Goal: Task Accomplishment & Management: Manage account settings

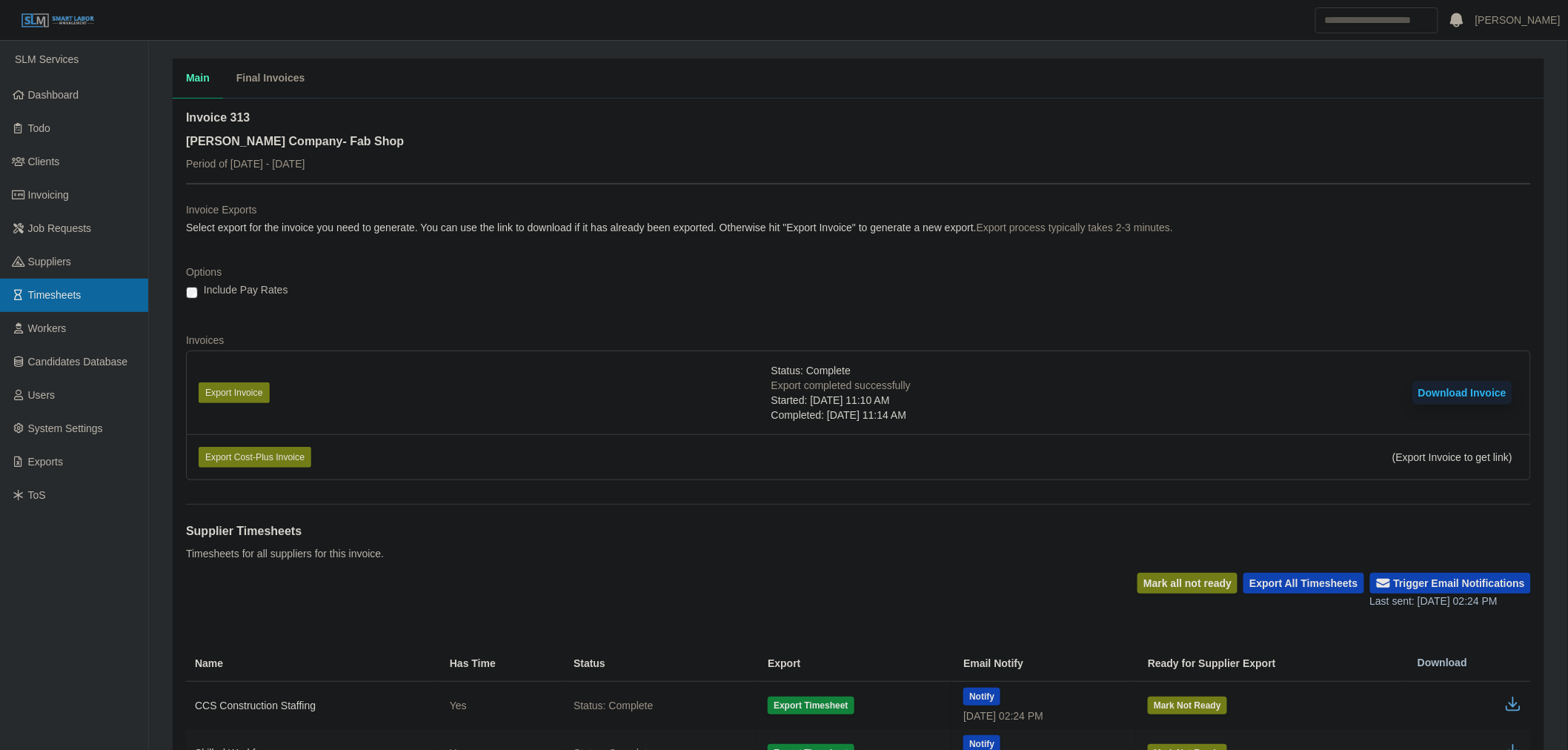
click at [73, 283] on link "Timesheets" at bounding box center [74, 295] width 149 height 33
click at [69, 291] on span "Timesheets" at bounding box center [54, 295] width 53 height 12
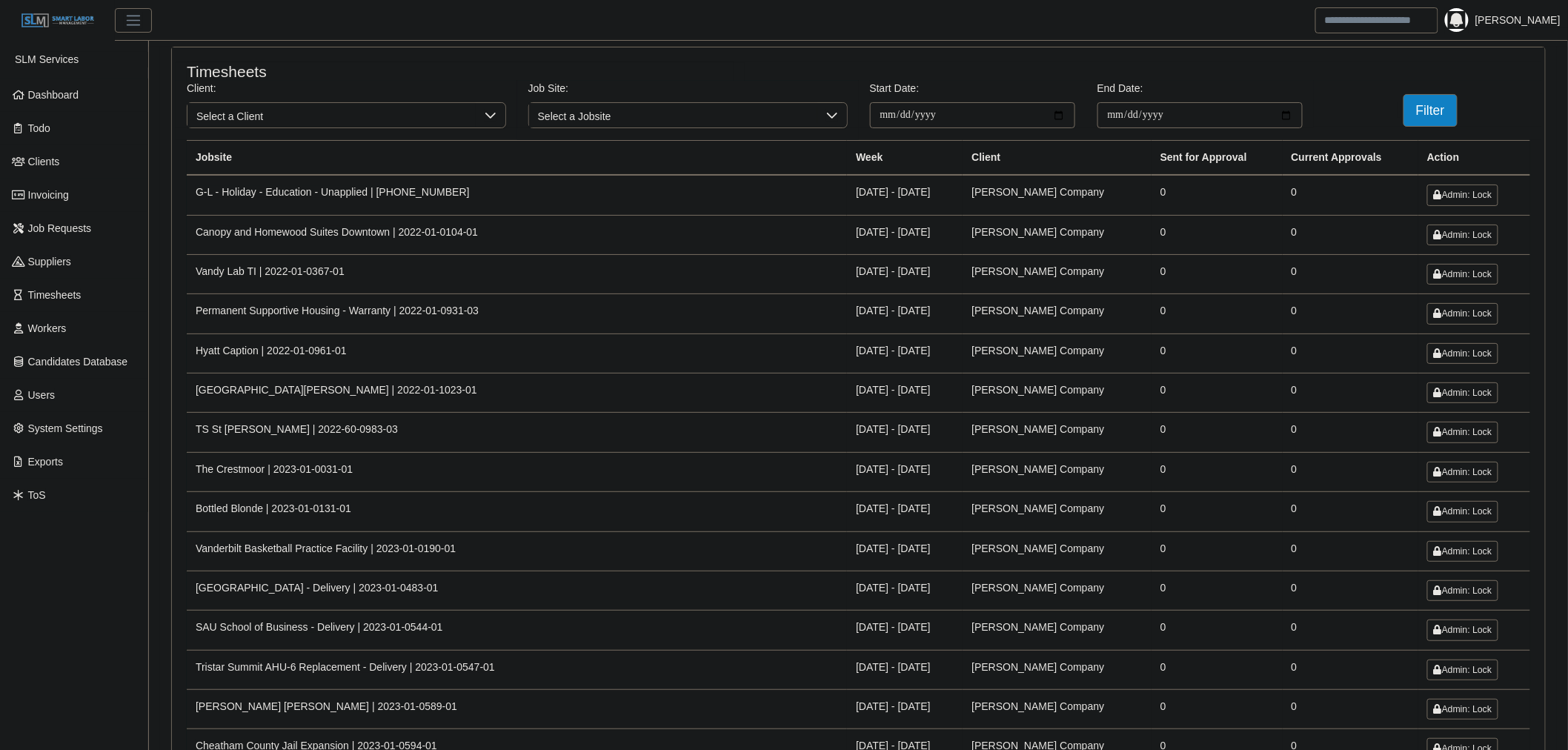
click at [283, 124] on span "Select a Client" at bounding box center [331, 115] width 288 height 24
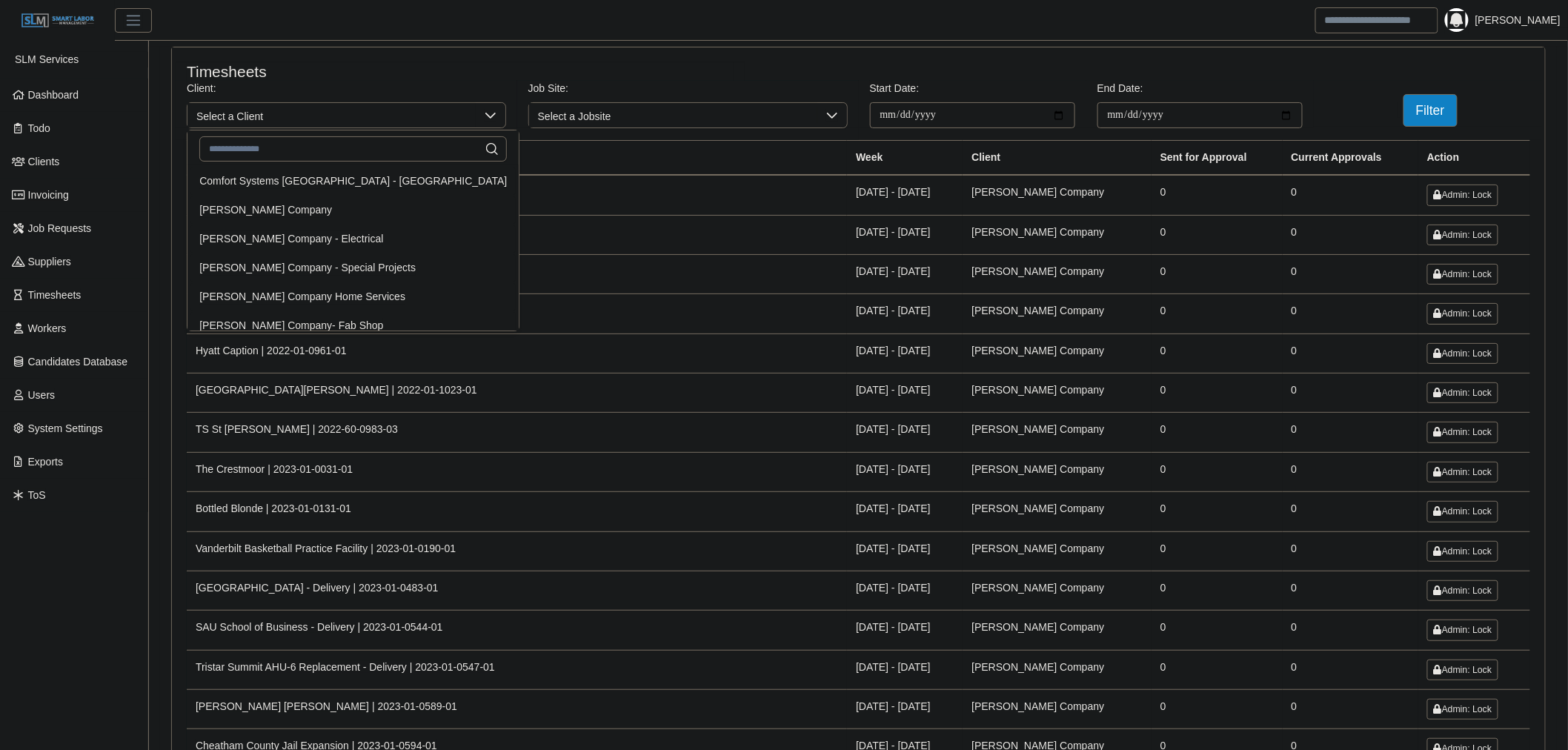
click at [305, 260] on span "Lee Company - Special Projects" at bounding box center [307, 268] width 216 height 16
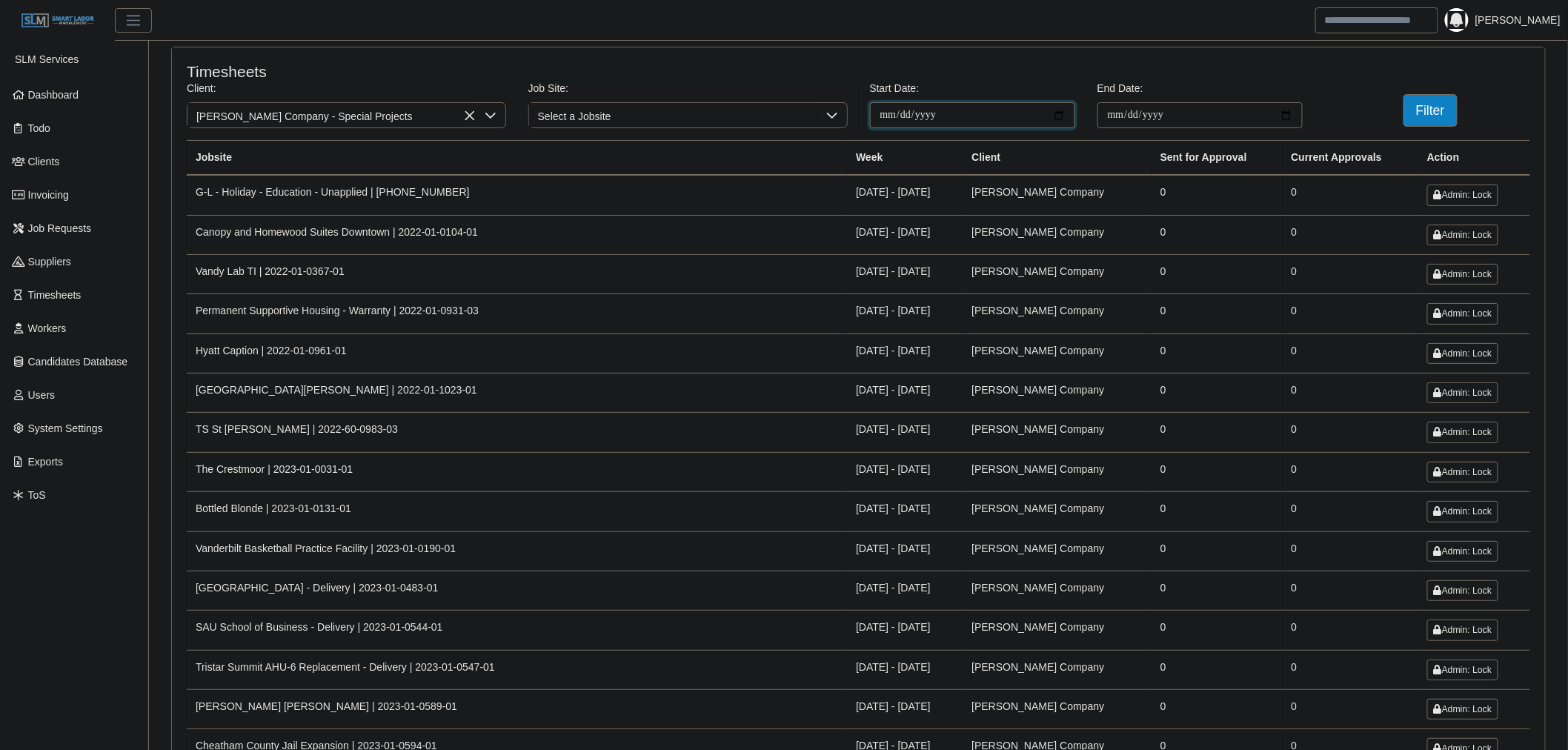
click at [1054, 115] on input "**********" at bounding box center [972, 115] width 205 height 26
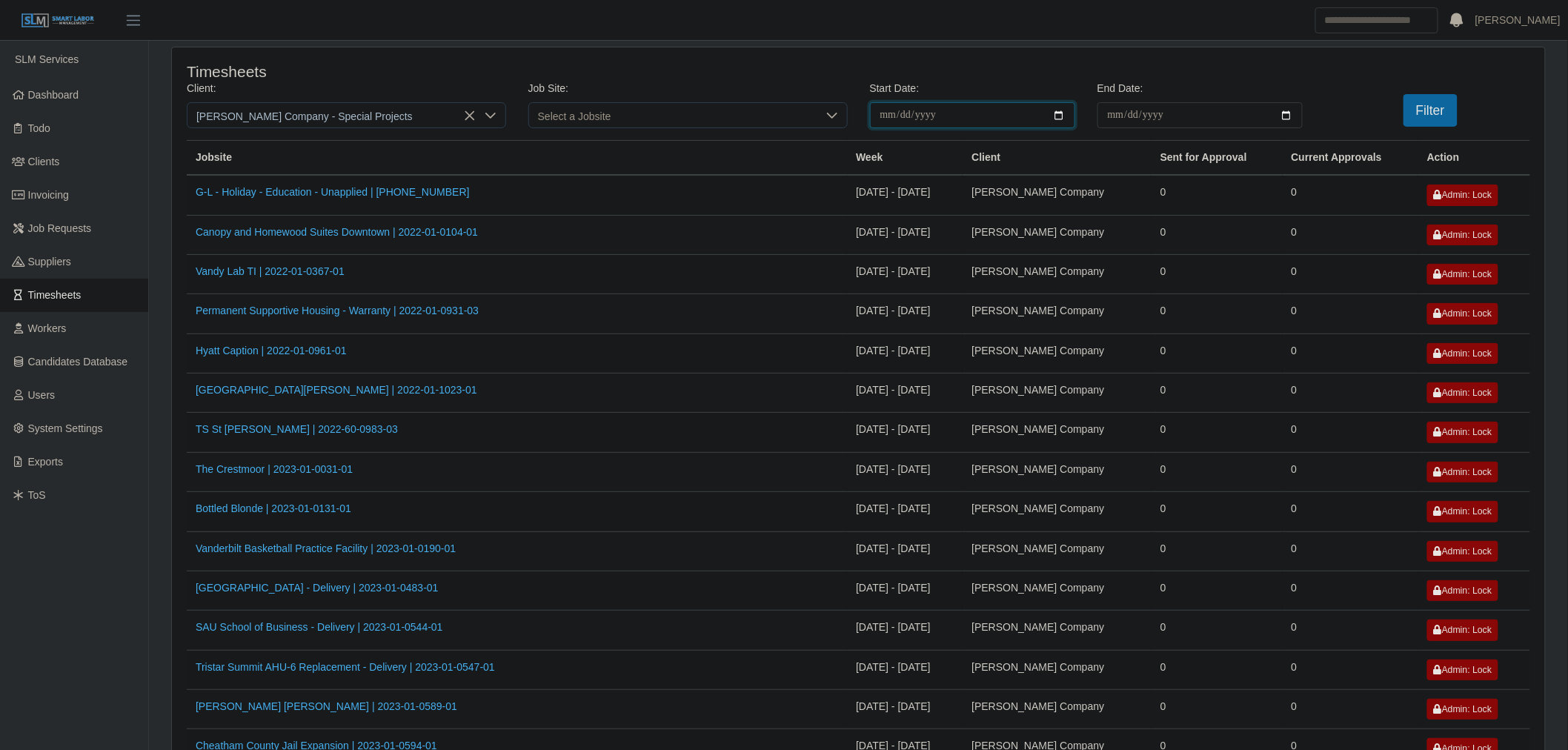
type input "**********"
click at [1286, 115] on input "End Date:" at bounding box center [1199, 115] width 205 height 26
type input "**********"
drag, startPoint x: 1433, startPoint y: 109, endPoint x: 1424, endPoint y: 117, distance: 12.0
click at [1433, 111] on button "Filter" at bounding box center [1430, 110] width 54 height 33
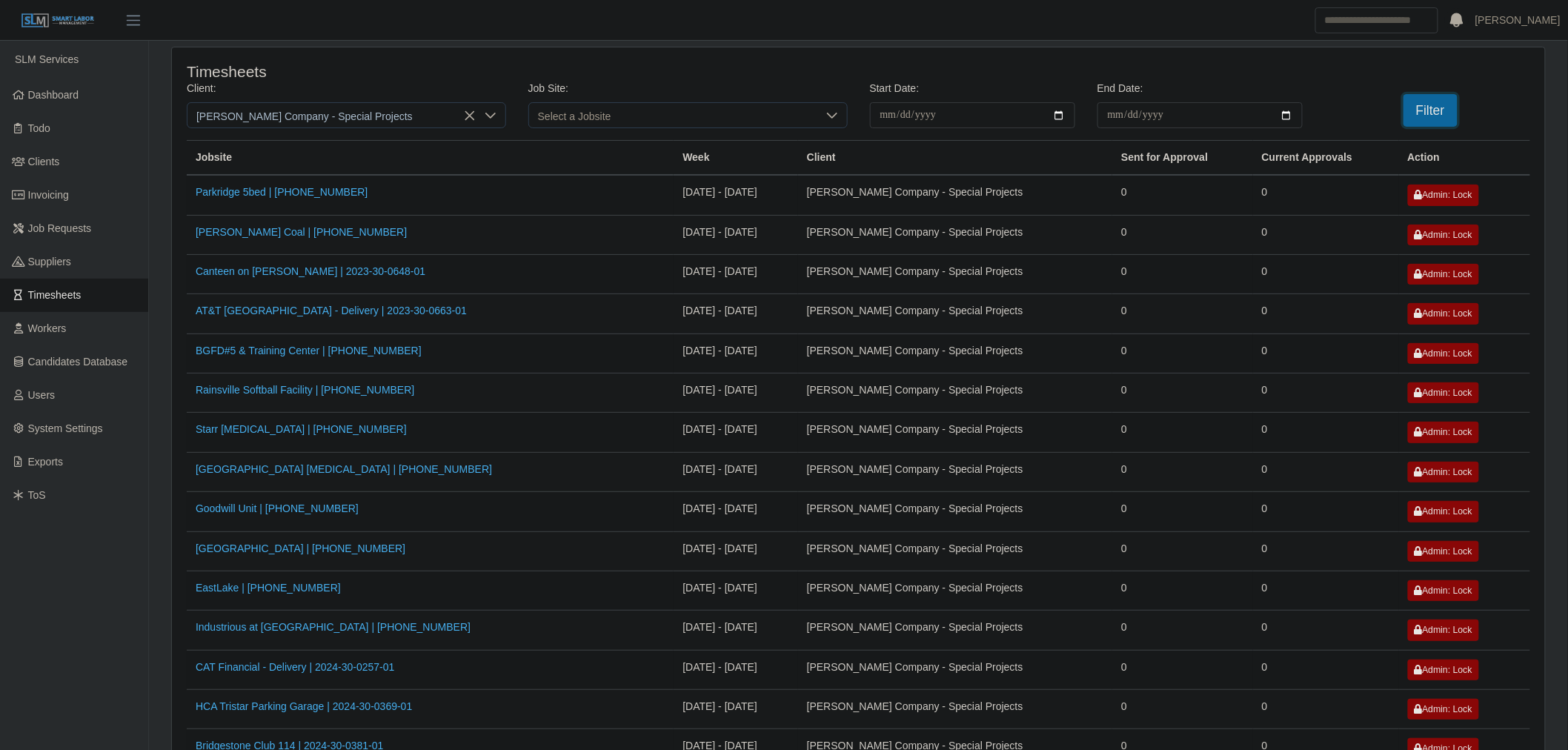
scroll to position [818, 0]
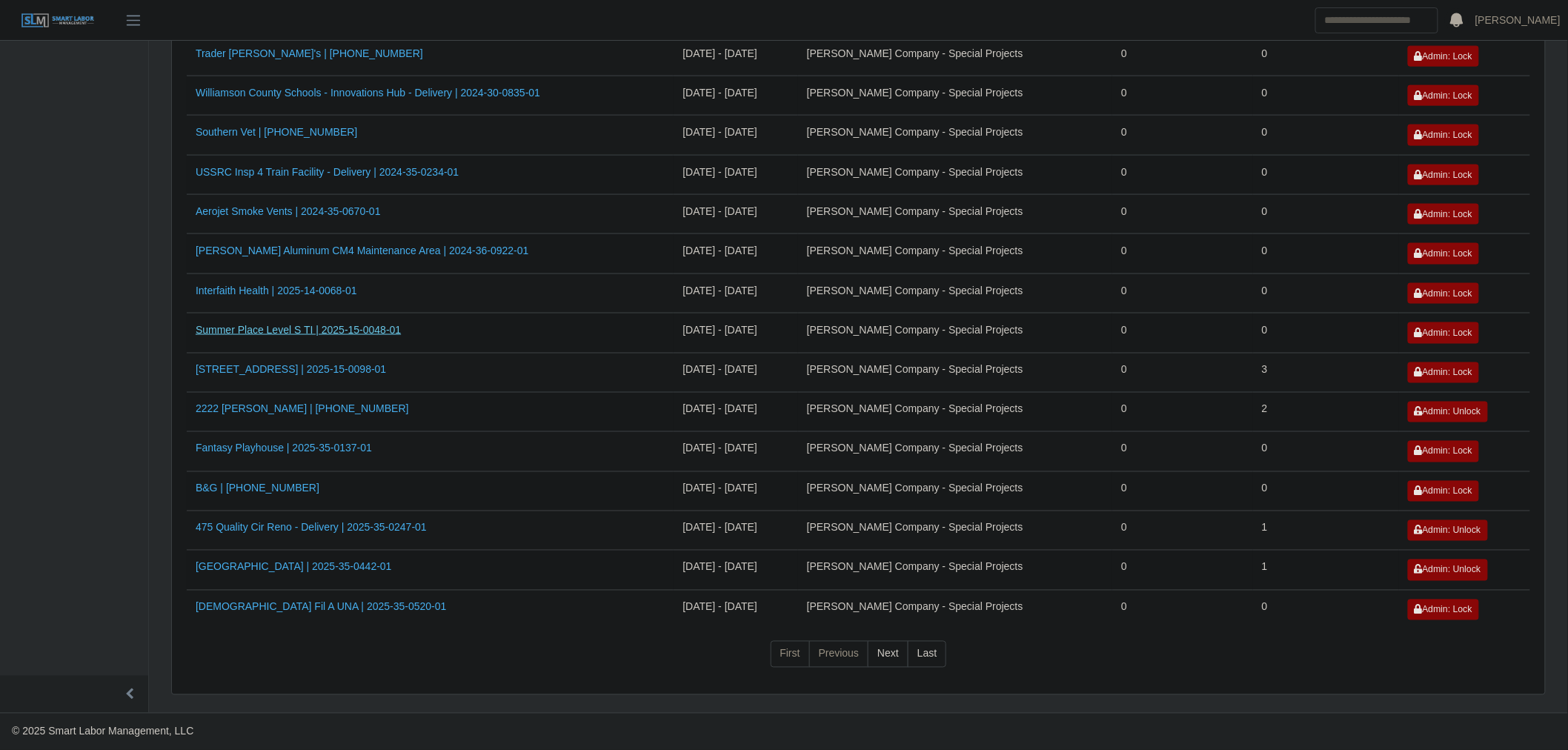
click at [326, 326] on link "Summer Place Level S TI | 2025-15-0048-01" at bounding box center [298, 330] width 205 height 12
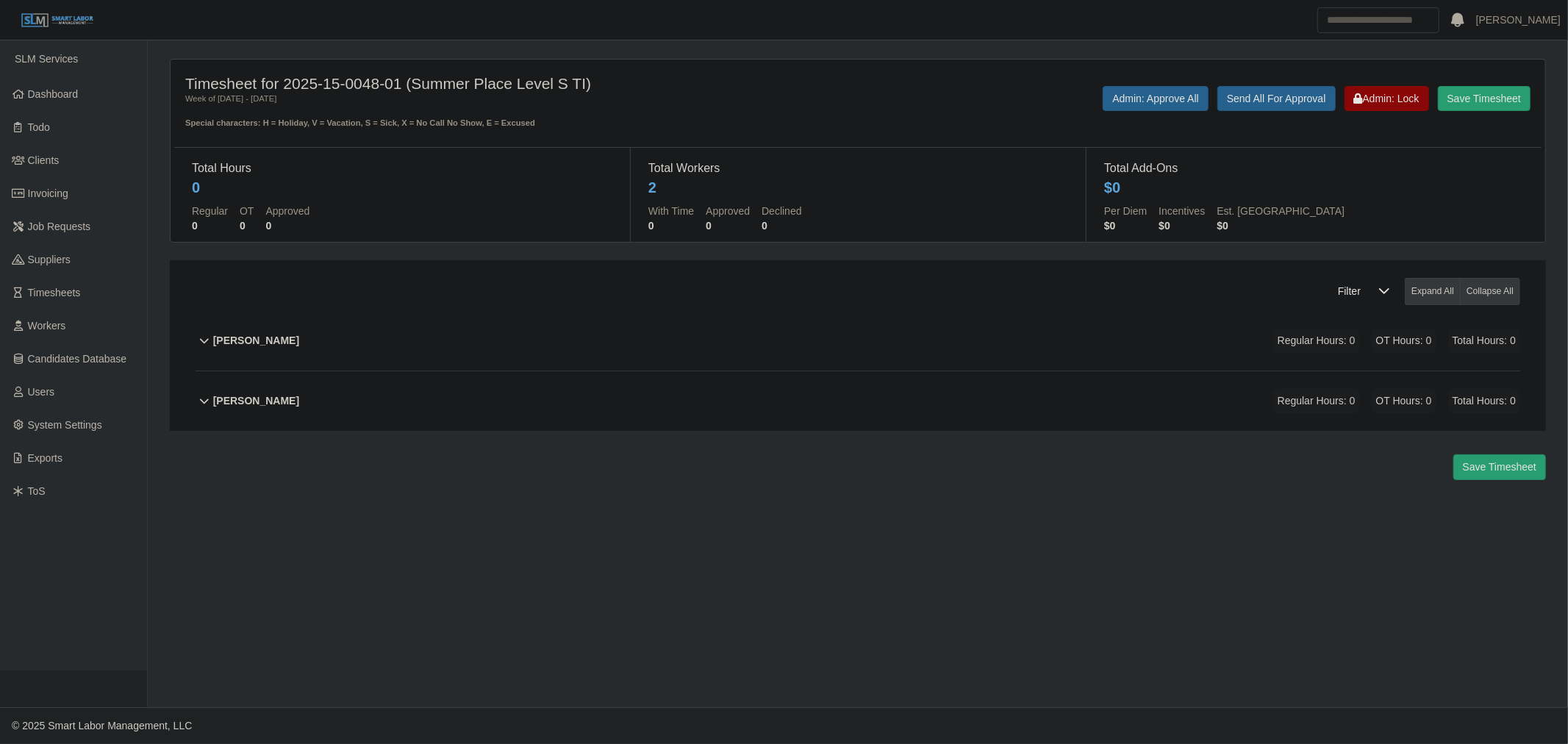
drag, startPoint x: 414, startPoint y: 401, endPoint x: 538, endPoint y: 376, distance: 126.5
click at [414, 401] on div "Travis Nelson Regular Hours: 0 OT Hours: 0 Total Hours: 0" at bounding box center [867, 401] width 1307 height 60
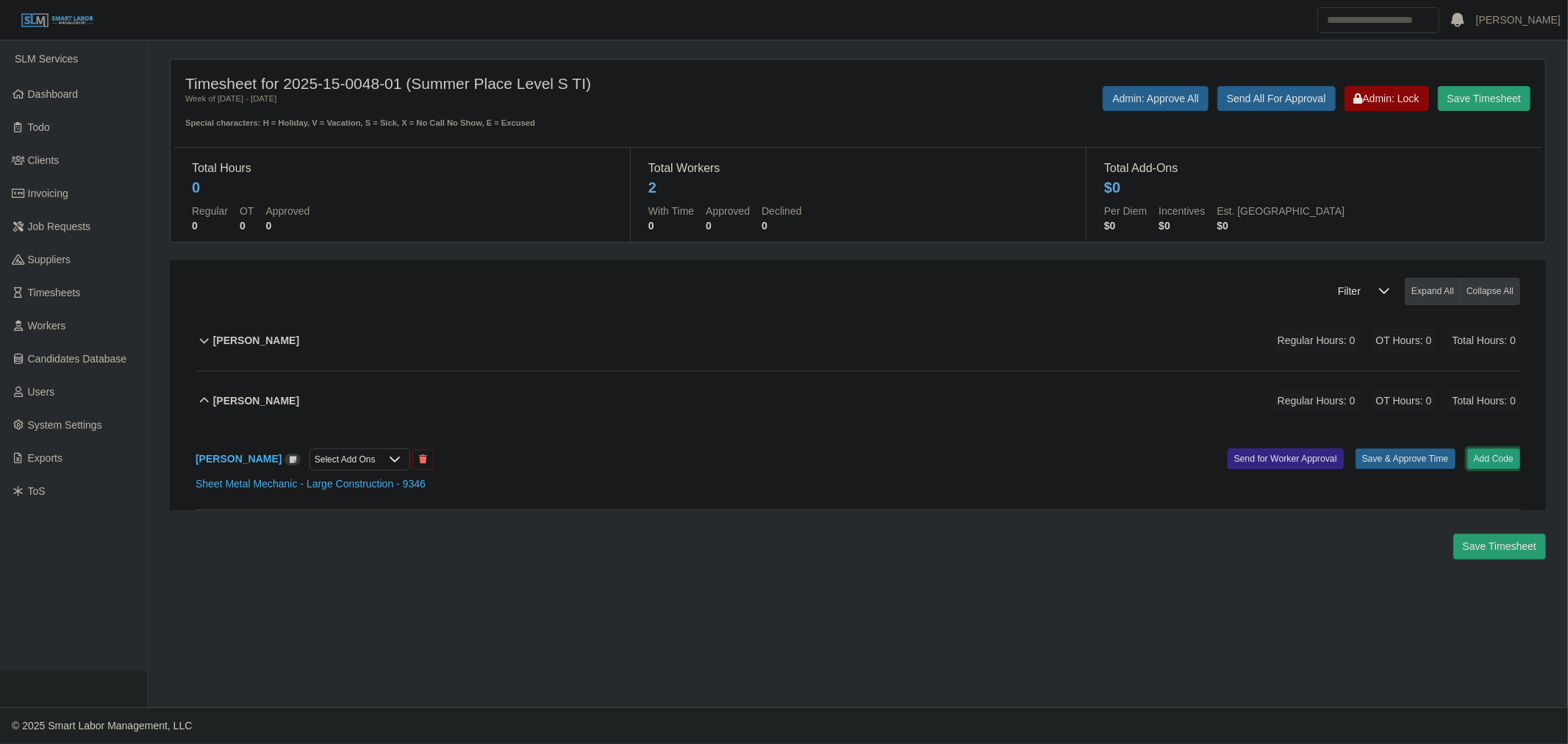
click at [1488, 460] on button "Add Code" at bounding box center [1494, 458] width 53 height 20
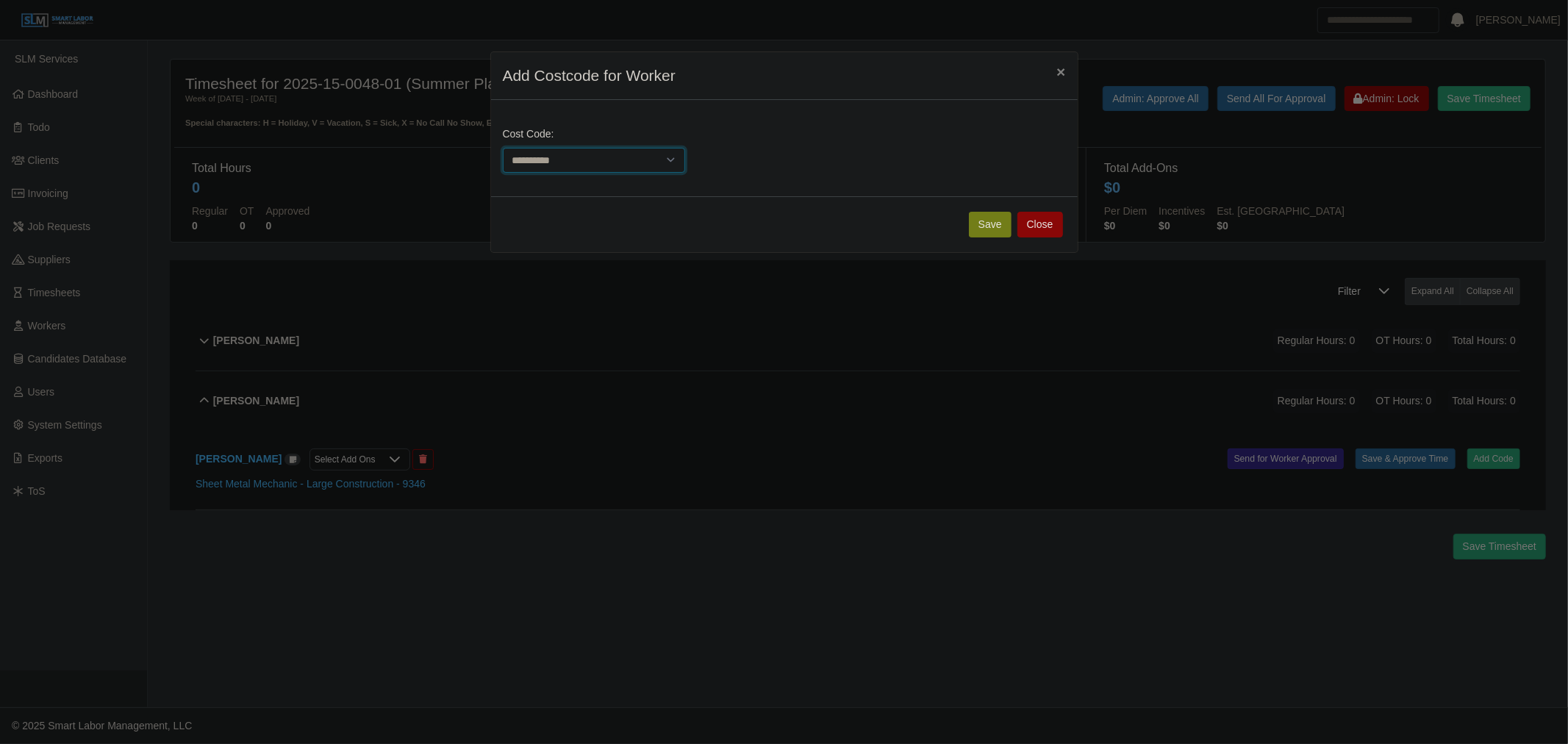
click at [616, 170] on select "**********" at bounding box center [594, 160] width 183 height 26
select select "**********"
click at [503, 147] on select "**********" at bounding box center [594, 160] width 183 height 26
click at [983, 222] on button "Save" at bounding box center [990, 224] width 43 height 26
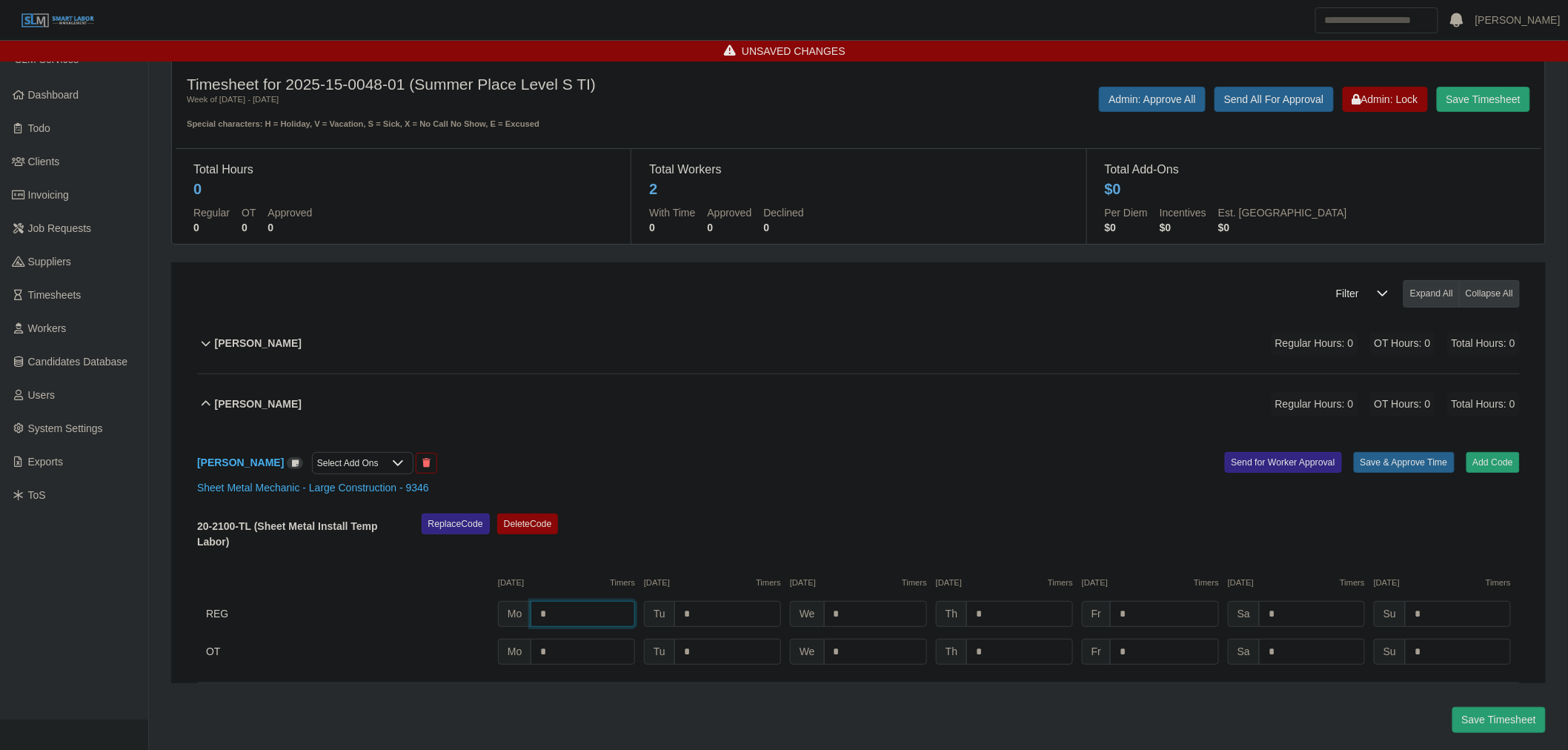
click at [567, 627] on input "*" at bounding box center [583, 614] width 104 height 26
type input "*"
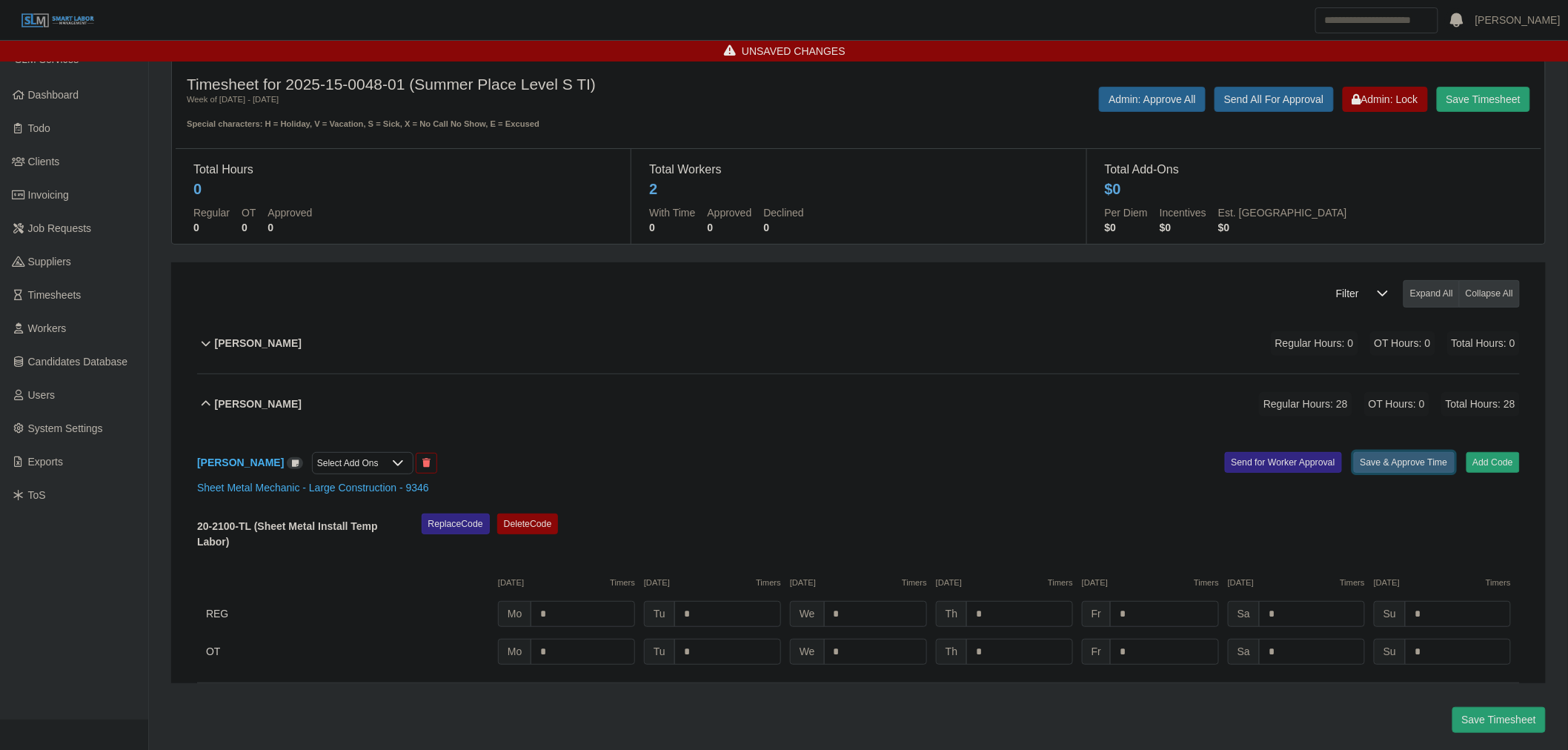
click at [1394, 461] on button "Save & Approve Time" at bounding box center [1403, 462] width 100 height 20
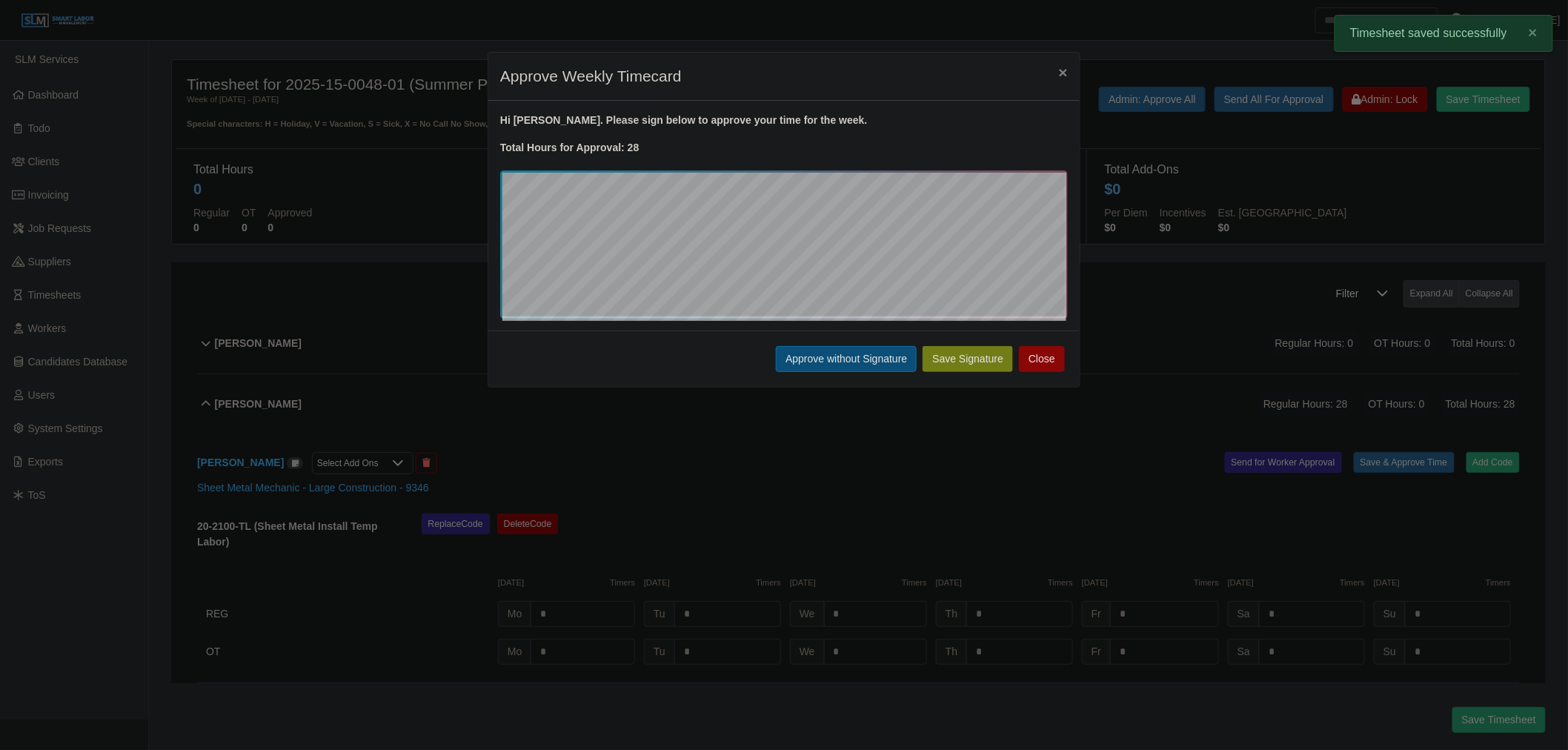
click at [832, 361] on button "Approve without Signature" at bounding box center [846, 359] width 140 height 26
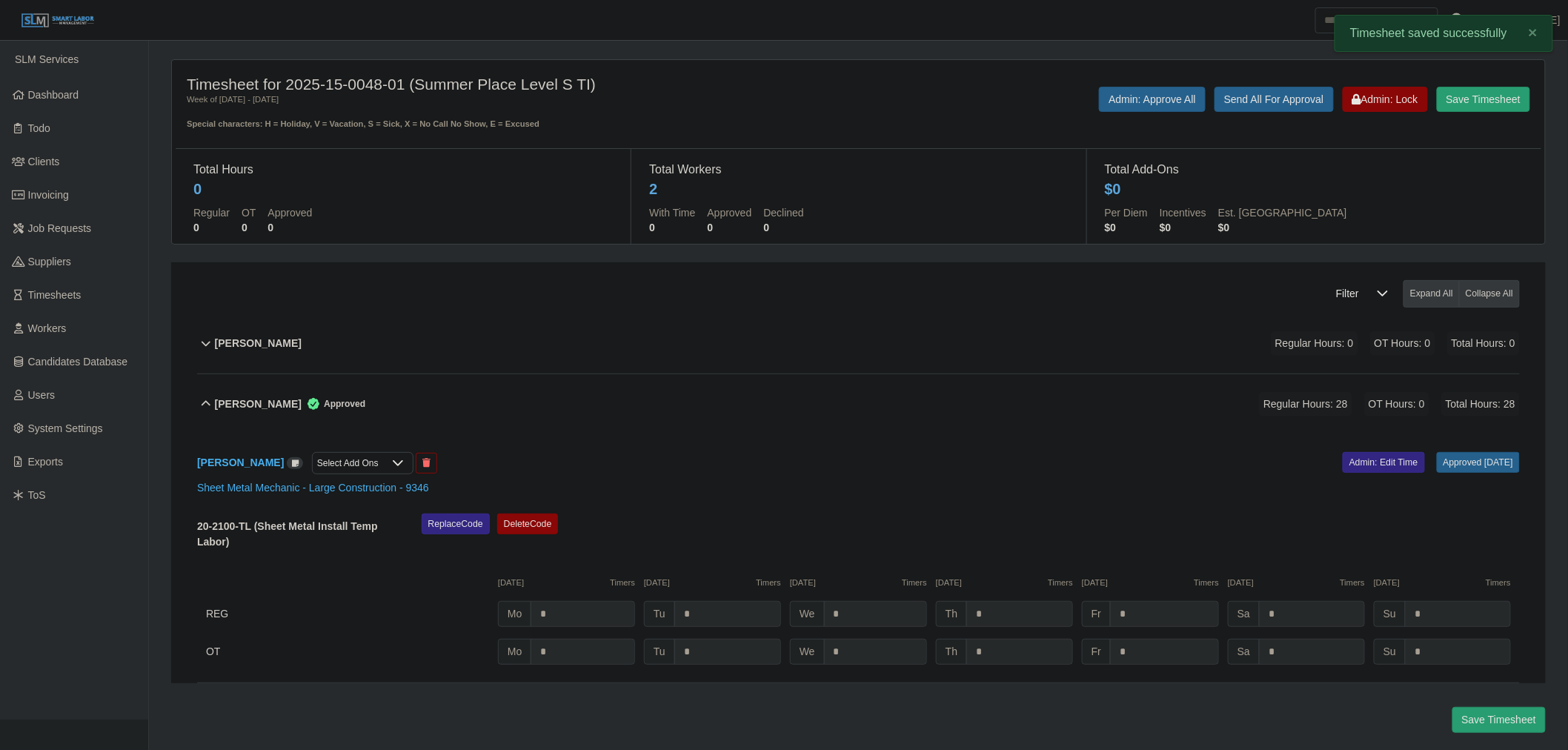
click at [728, 415] on div "Travis Nelson Approved Regular Hours: 28 OT Hours: 0 Total Hours: 28" at bounding box center [867, 404] width 1304 height 60
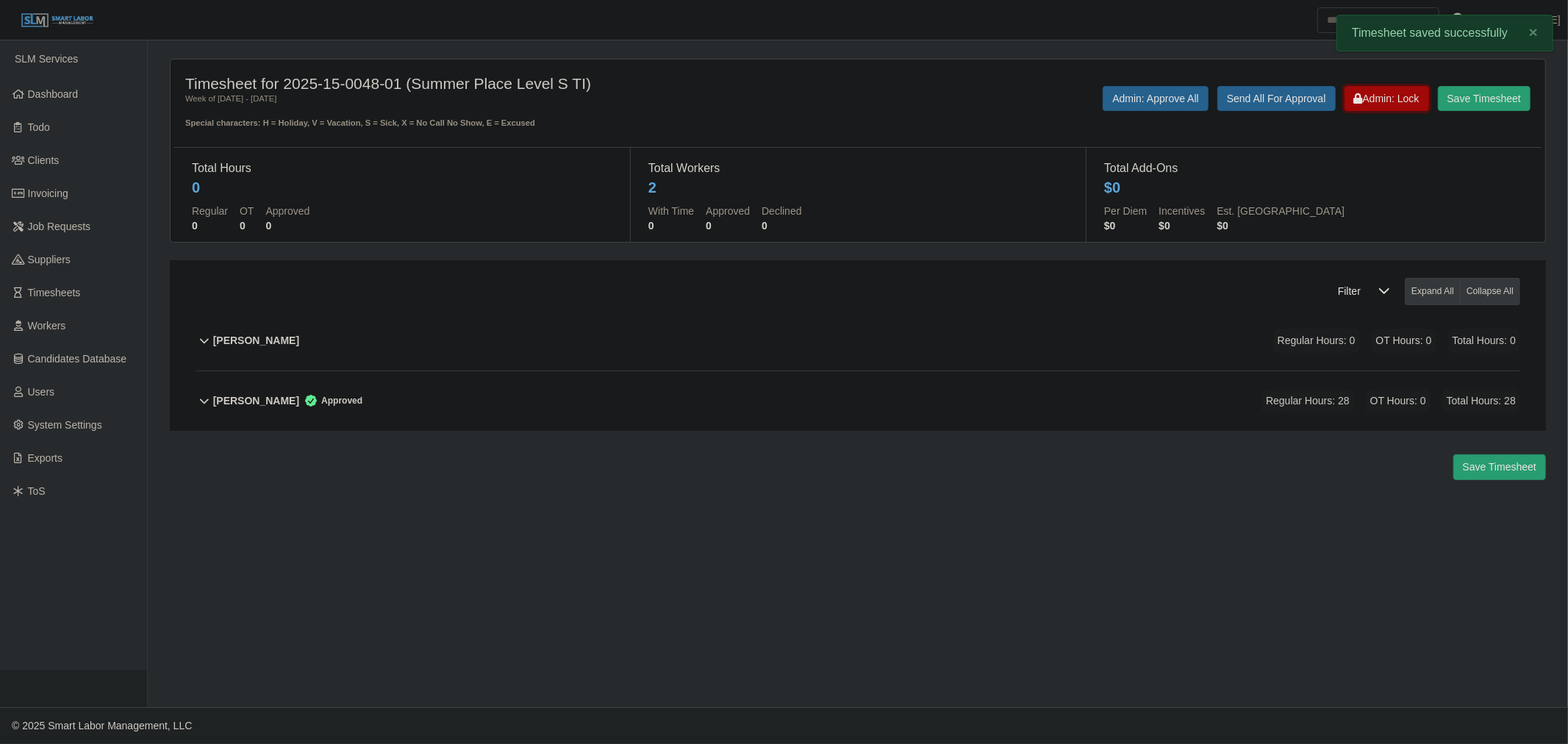
click at [1360, 105] on button "Admin: Lock" at bounding box center [1387, 98] width 84 height 25
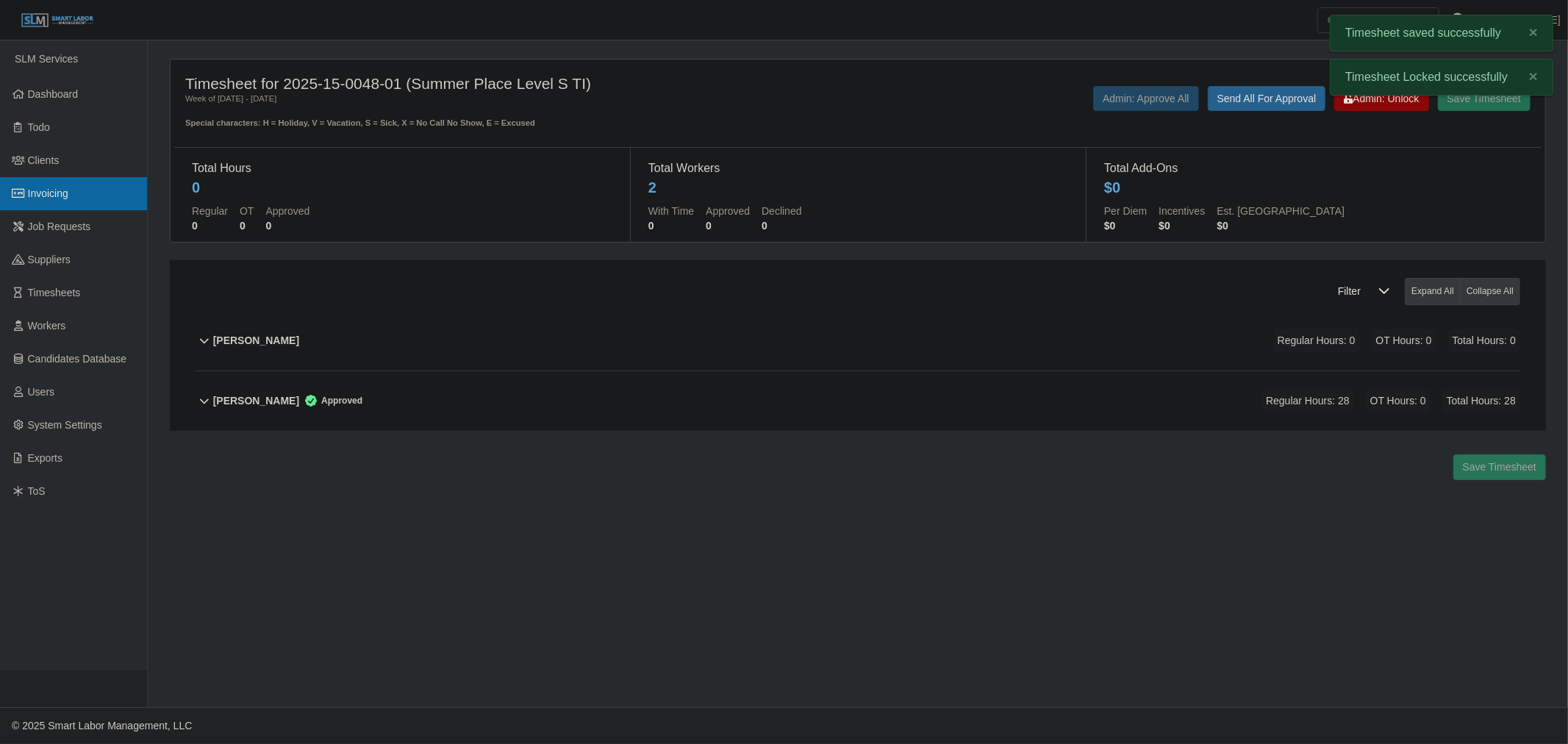
click at [33, 187] on span "Invoicing" at bounding box center [48, 193] width 40 height 12
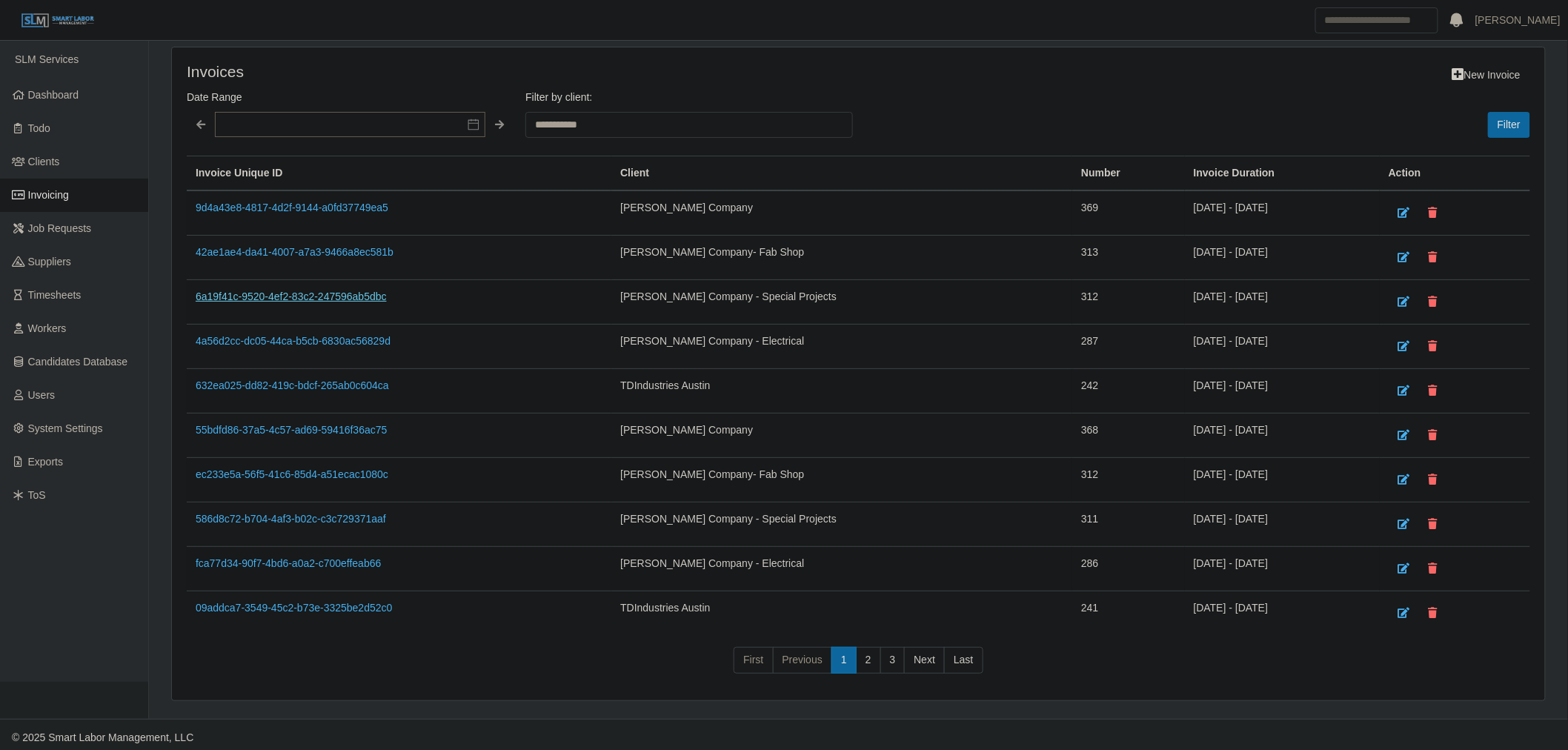
click at [311, 294] on link "6a19f41c-9520-4ef2-83c2-247596ab5dbc" at bounding box center [291, 296] width 191 height 12
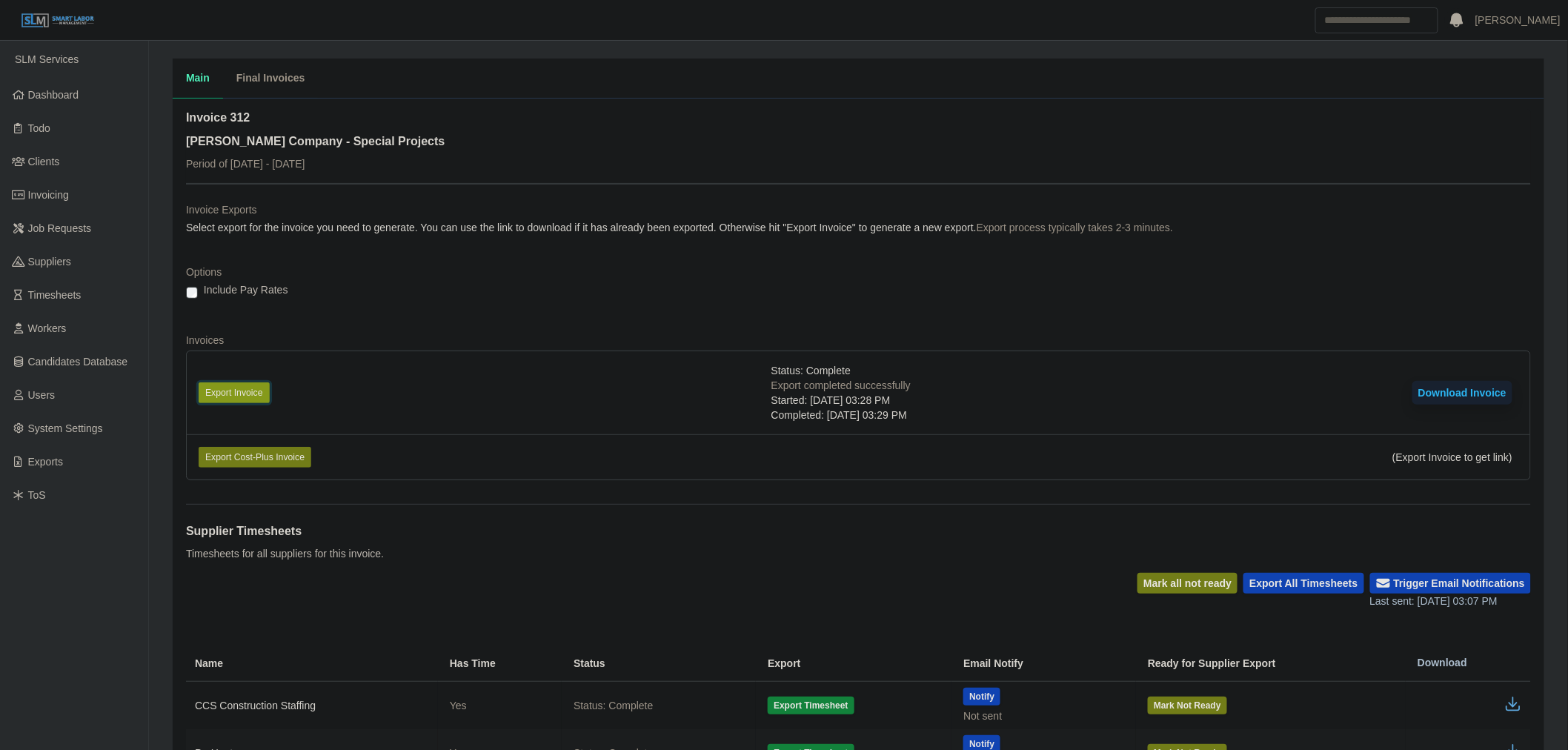
click at [254, 388] on button "Export Invoice" at bounding box center [233, 392] width 71 height 20
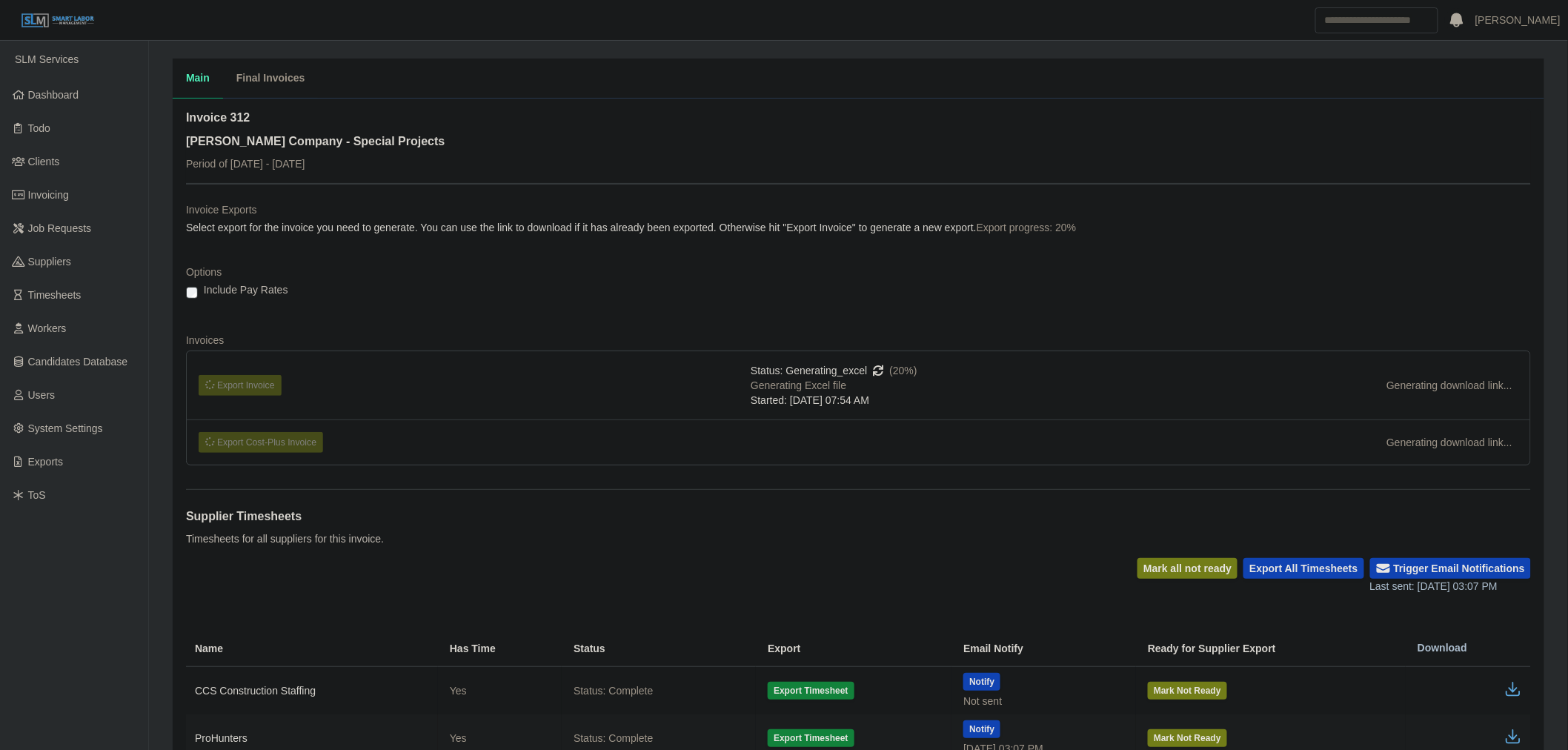
click at [546, 126] on div "Invoice 312 Lee Company - Special Projects Period of 08/18/2025 - 08/24/2025" at bounding box center [858, 145] width 1344 height 74
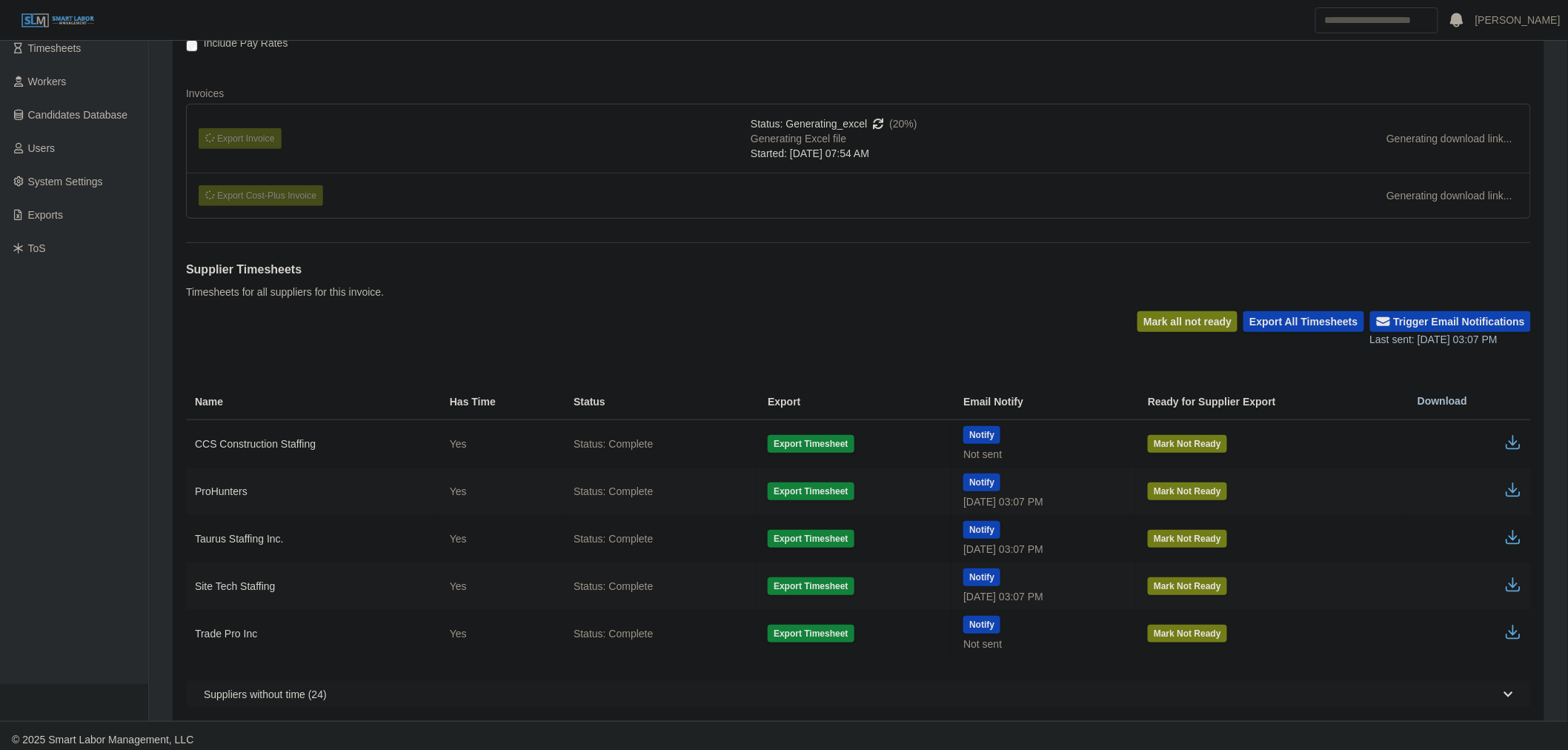
scroll to position [261, 0]
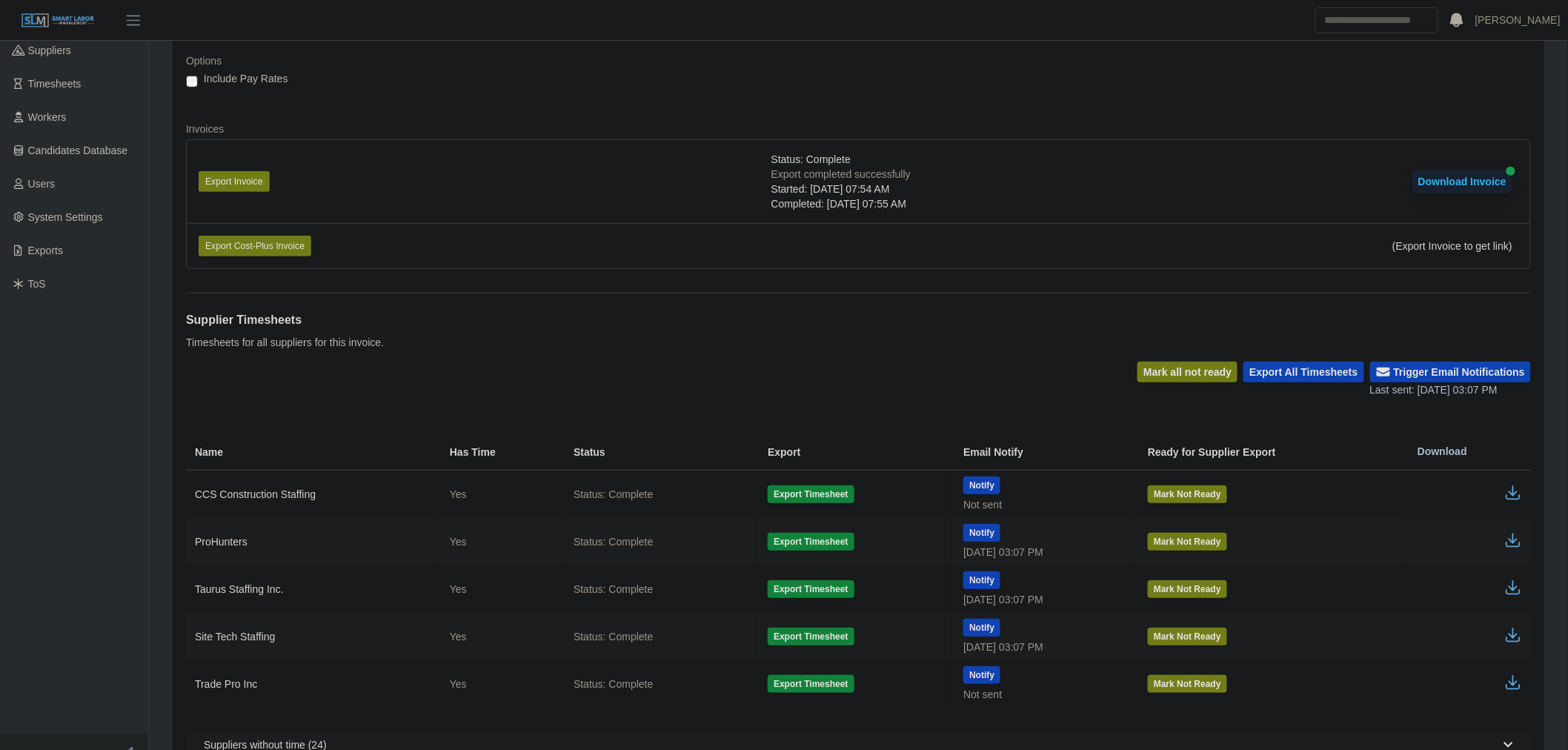
scroll to position [269, 0]
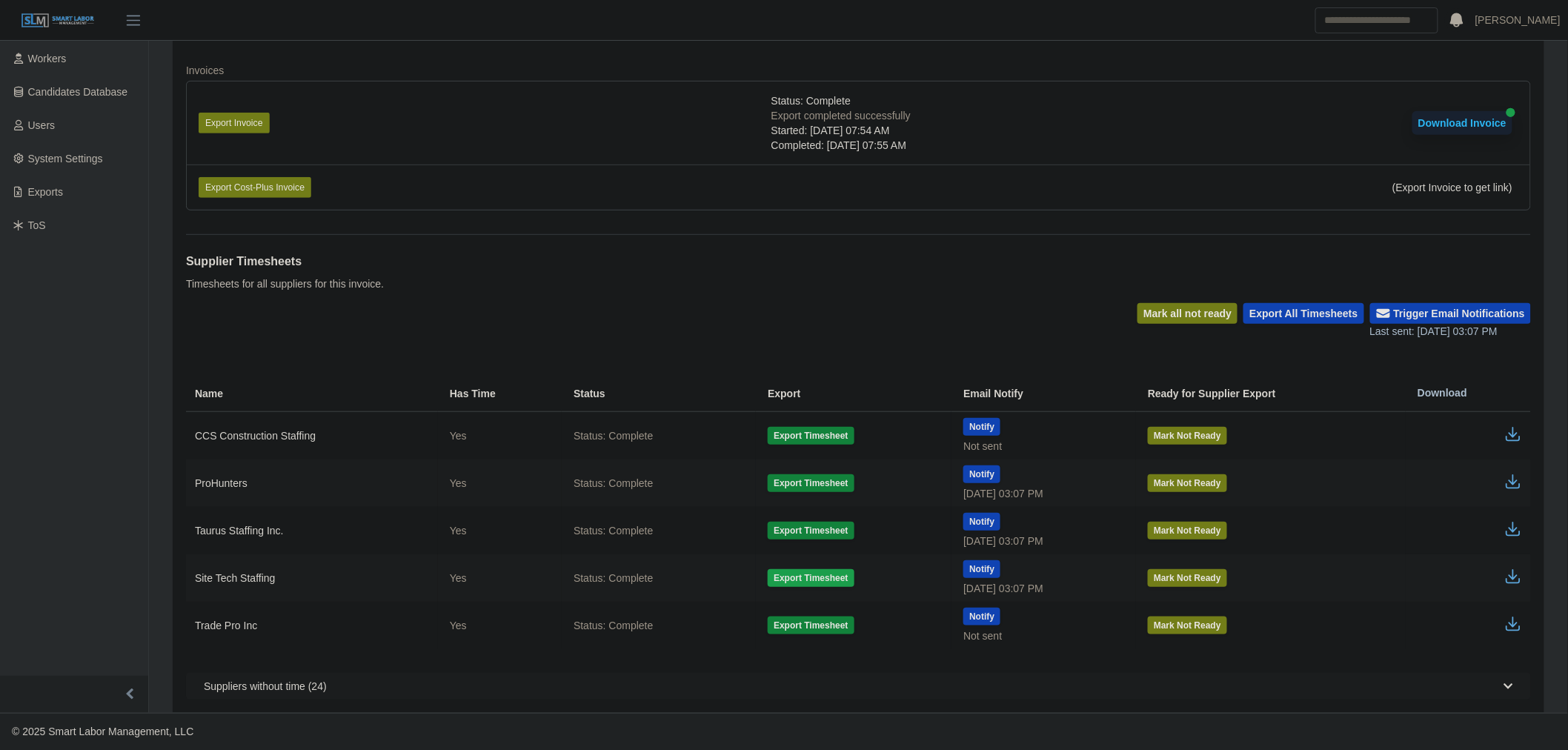
click at [803, 581] on button "Export Timesheet" at bounding box center [810, 578] width 86 height 18
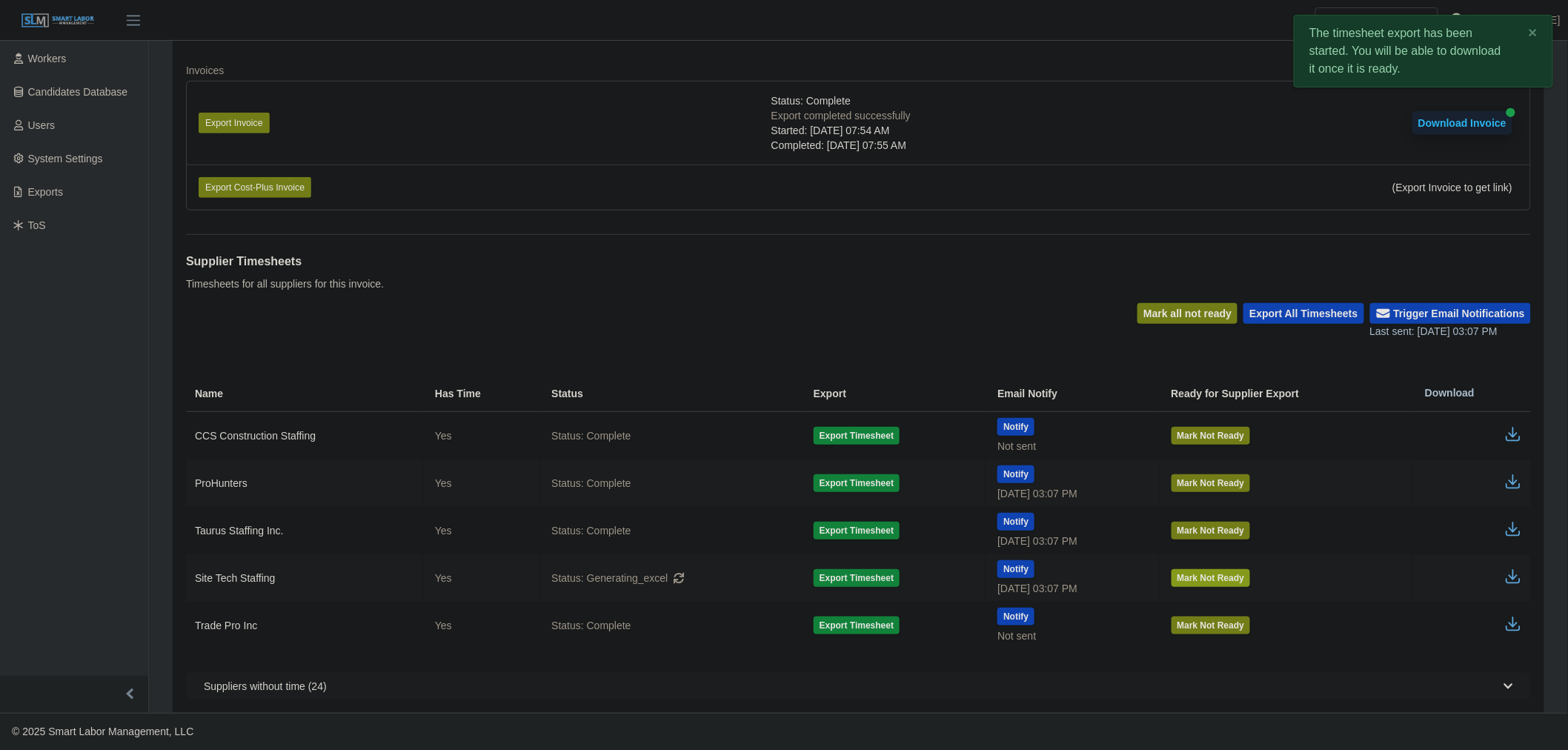
click at [1206, 575] on button "Mark Not Ready" at bounding box center [1210, 578] width 79 height 18
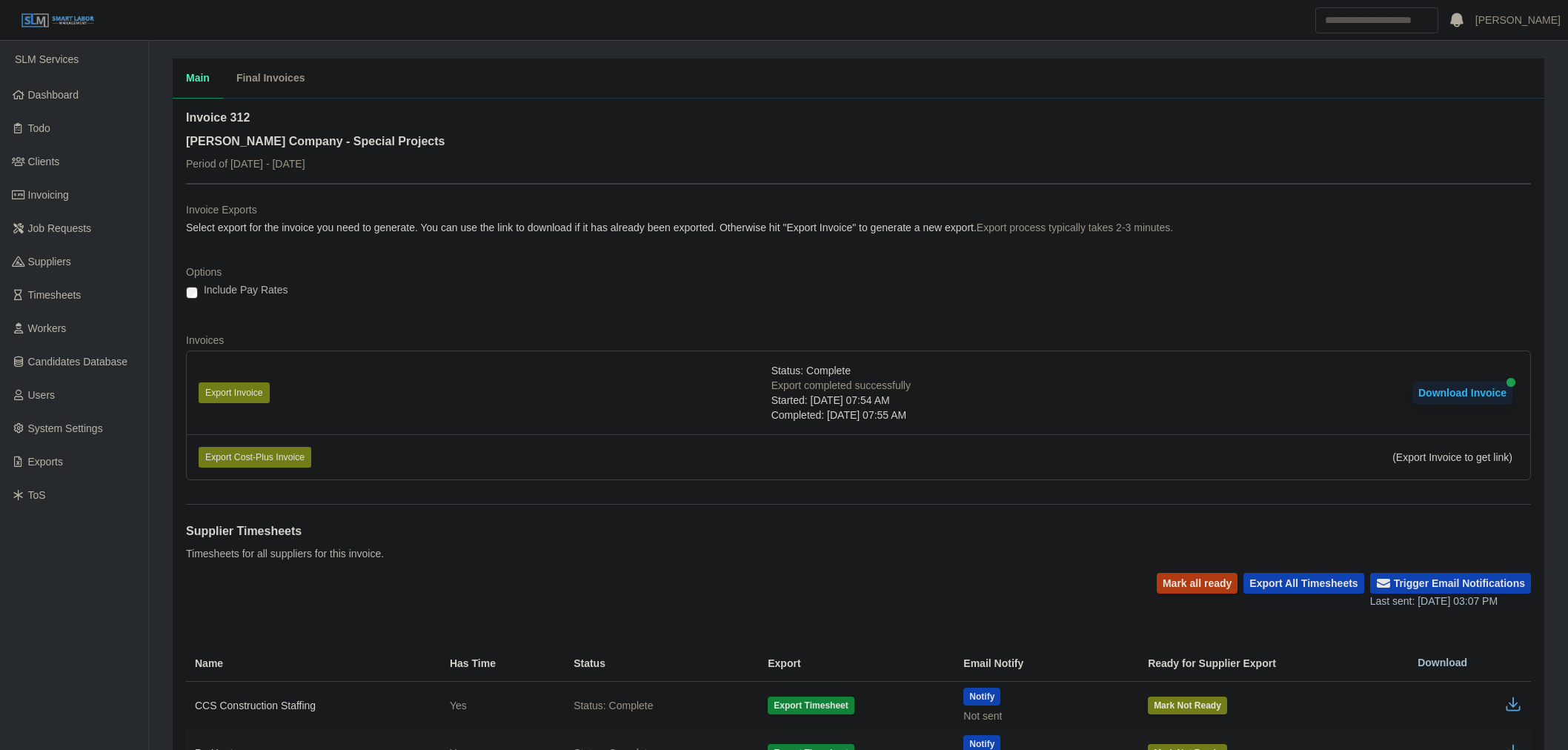
scroll to position [269, 0]
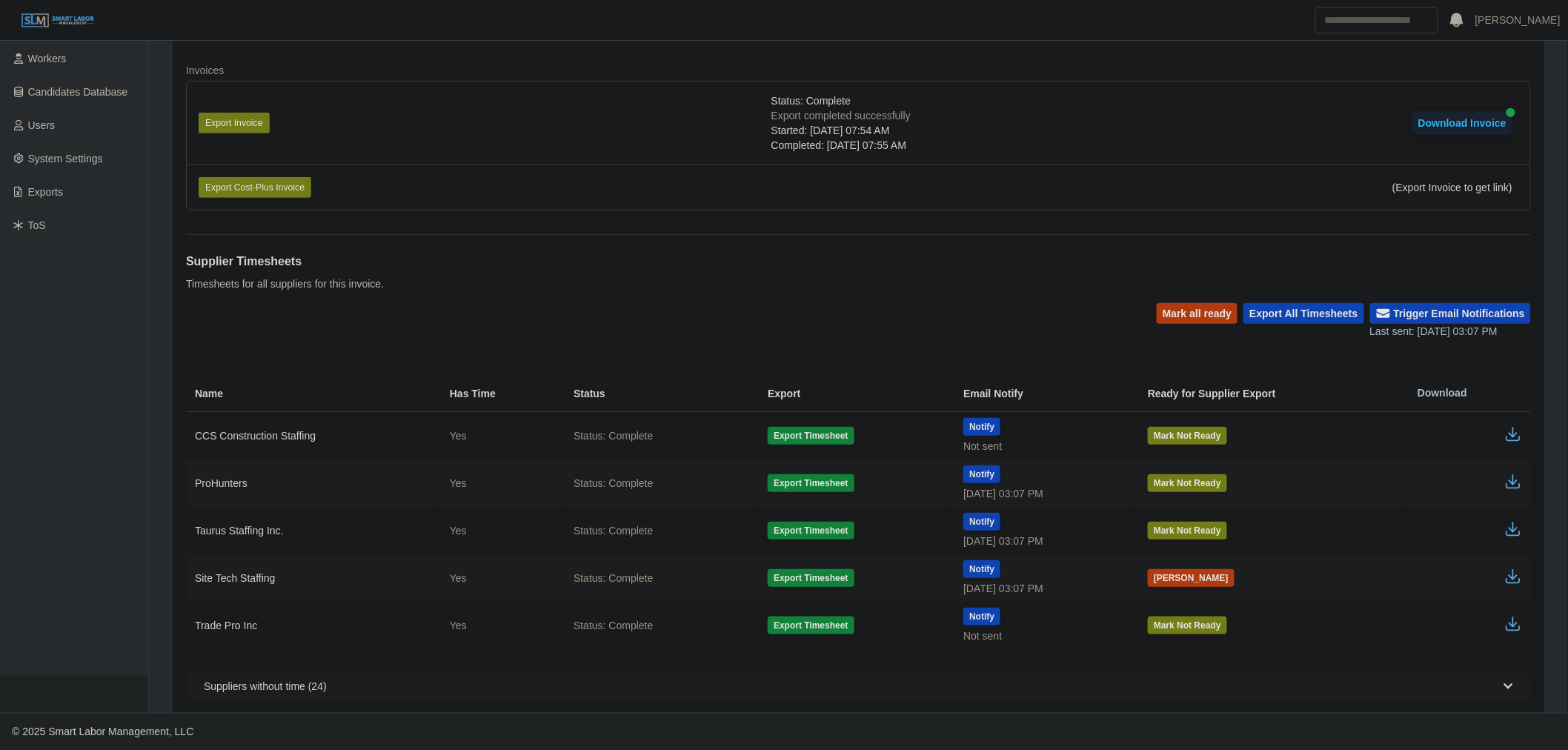
click at [1173, 563] on td "[PERSON_NAME]" at bounding box center [1270, 578] width 269 height 47
click at [1180, 573] on button "[PERSON_NAME]" at bounding box center [1191, 578] width 87 height 18
click at [1515, 574] on icon "button" at bounding box center [1513, 576] width 18 height 18
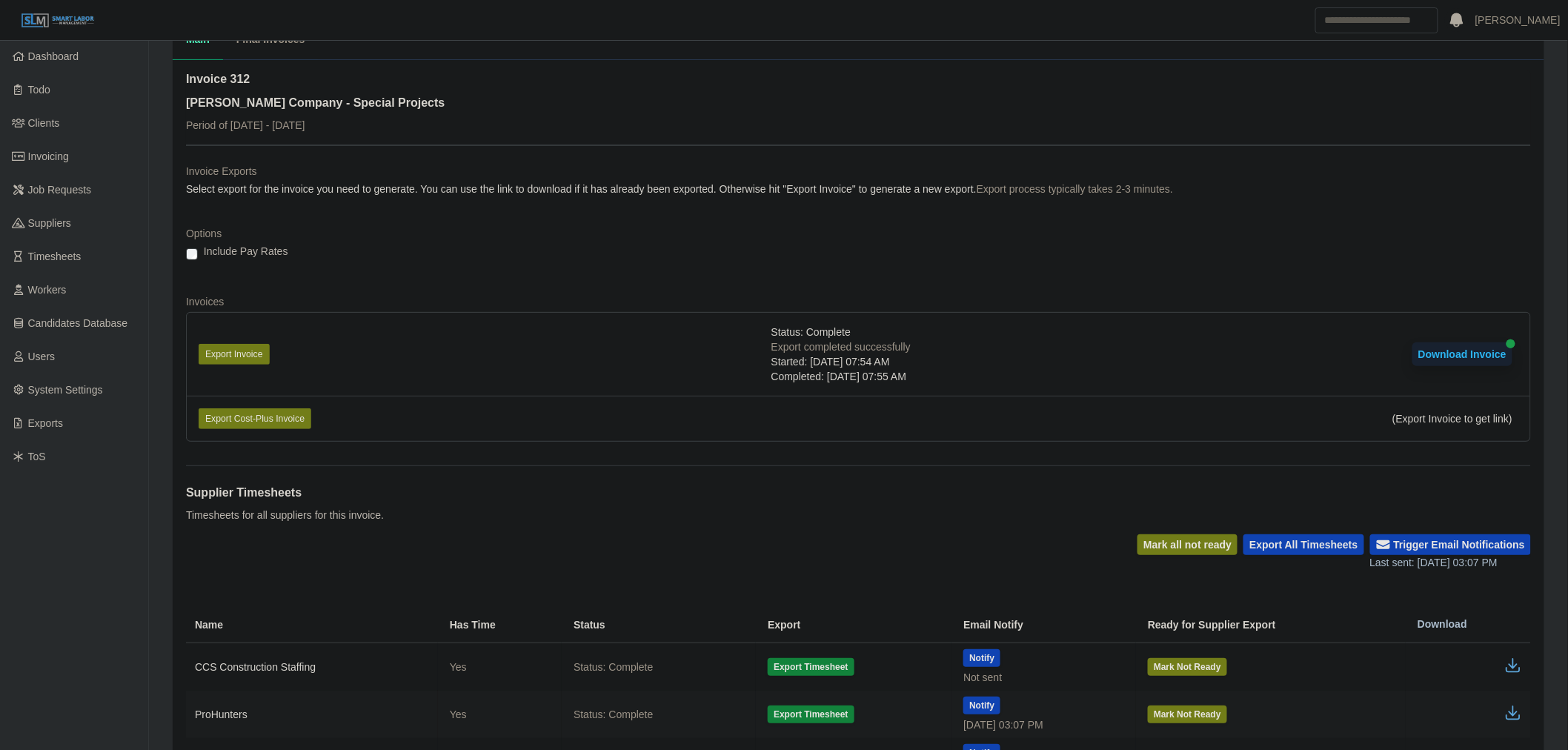
scroll to position [0, 0]
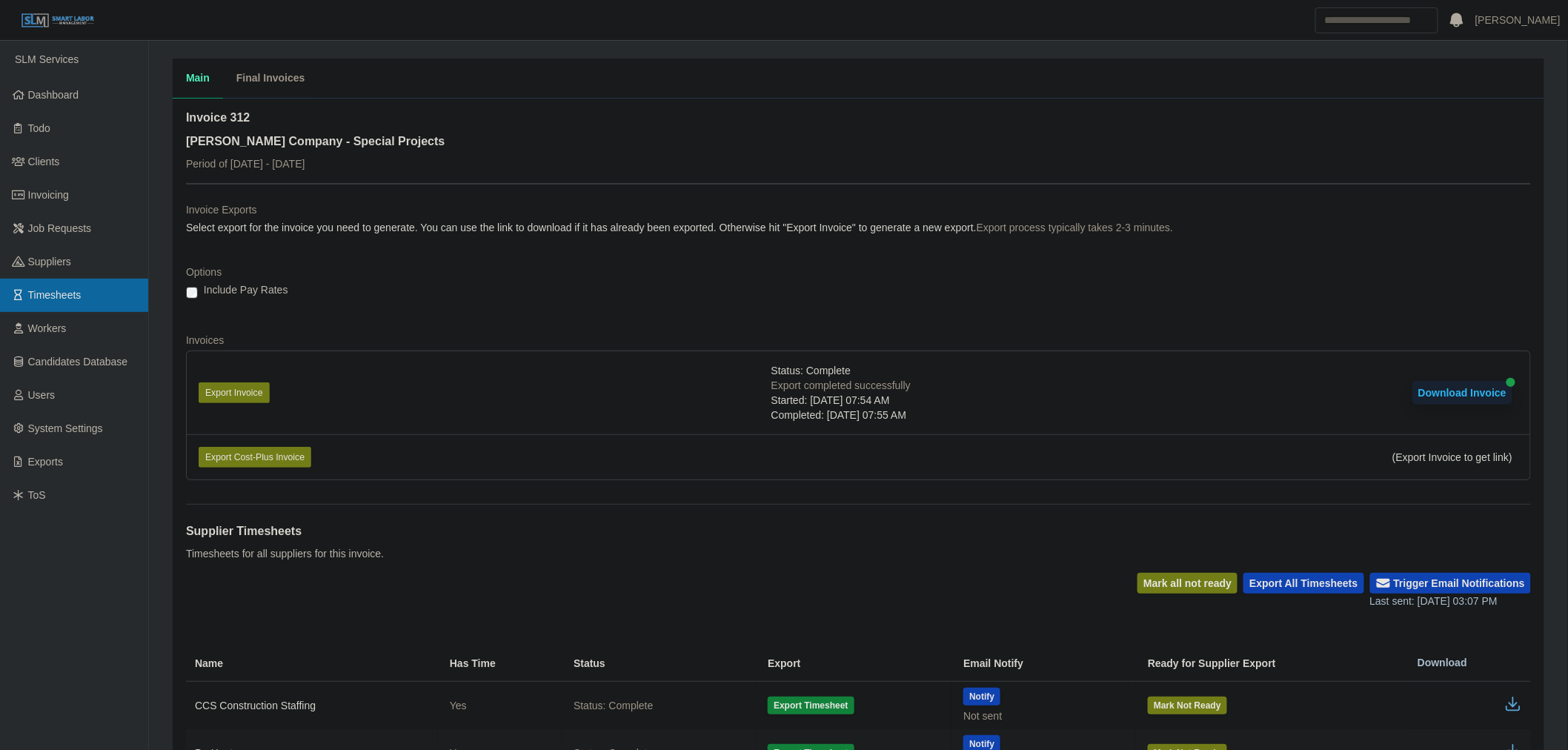
click at [60, 289] on span "Timesheets" at bounding box center [54, 295] width 53 height 12
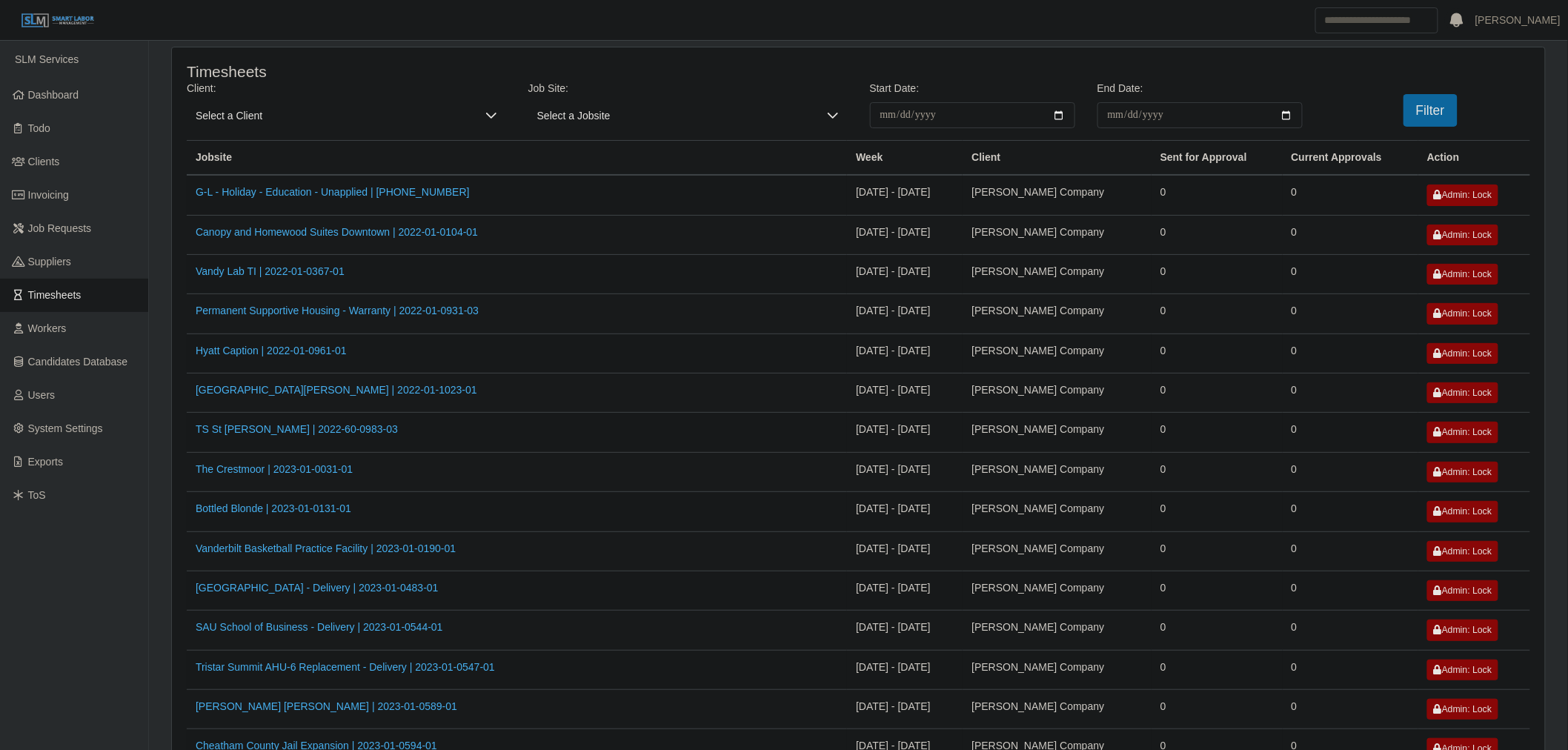
click at [330, 122] on span "Select a Client" at bounding box center [331, 115] width 290 height 26
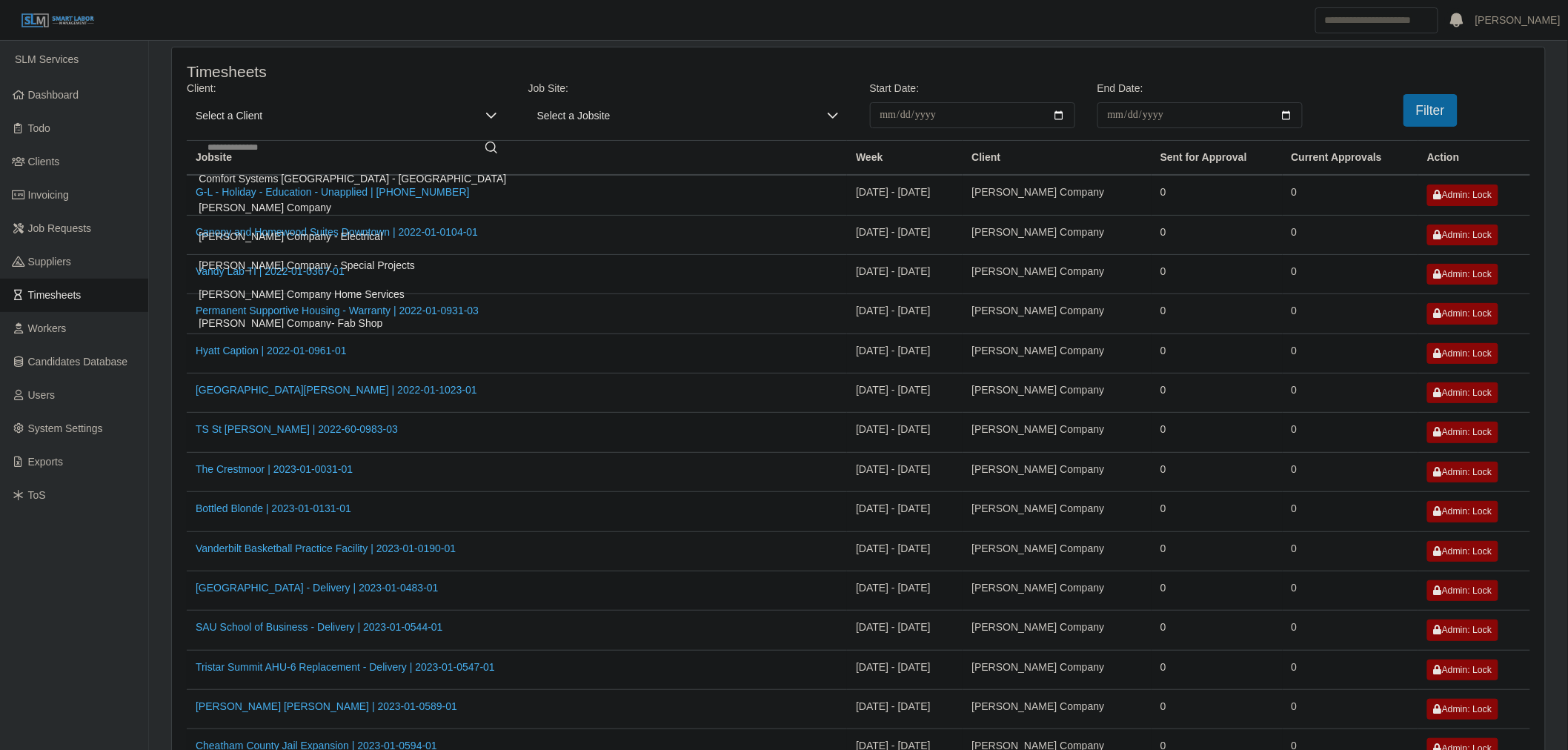
click at [253, 215] on span "[PERSON_NAME] Company" at bounding box center [264, 207] width 132 height 16
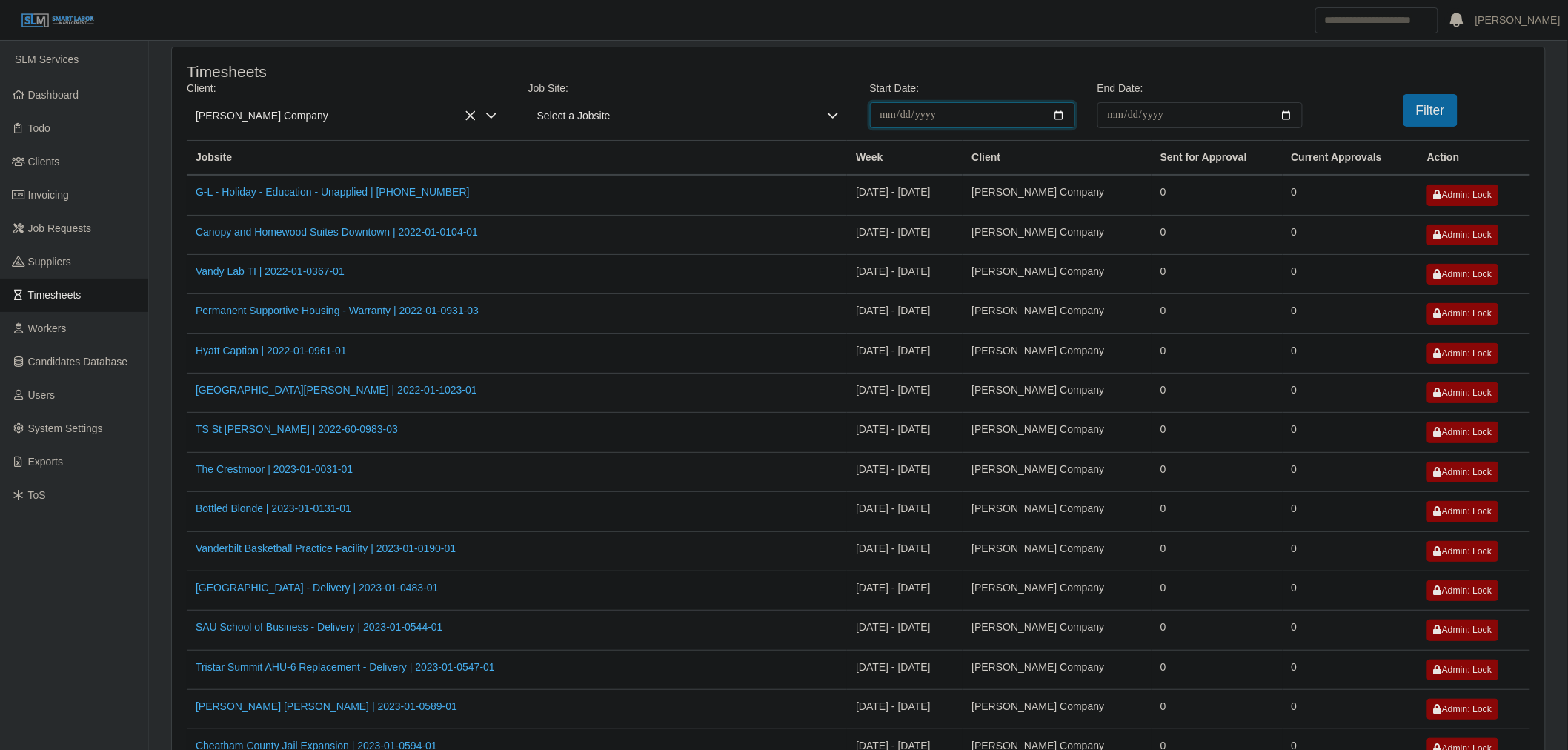
click at [1062, 113] on input "**********" at bounding box center [972, 115] width 205 height 26
type input "**********"
click at [1292, 116] on input "End Date:" at bounding box center [1199, 115] width 205 height 26
type input "**********"
click at [1446, 104] on button "Filter" at bounding box center [1430, 110] width 54 height 33
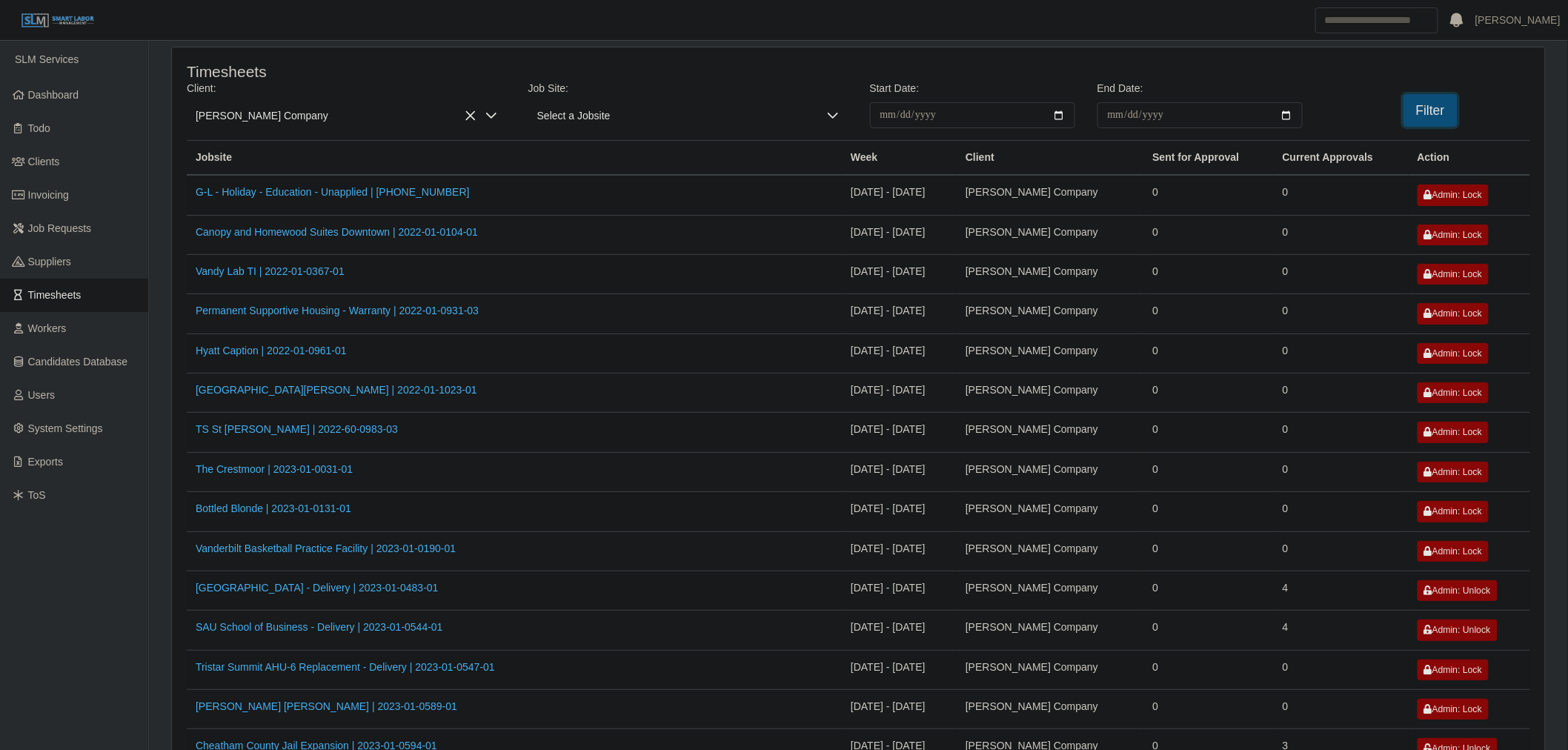
click at [1432, 116] on button "Filter" at bounding box center [1430, 110] width 54 height 33
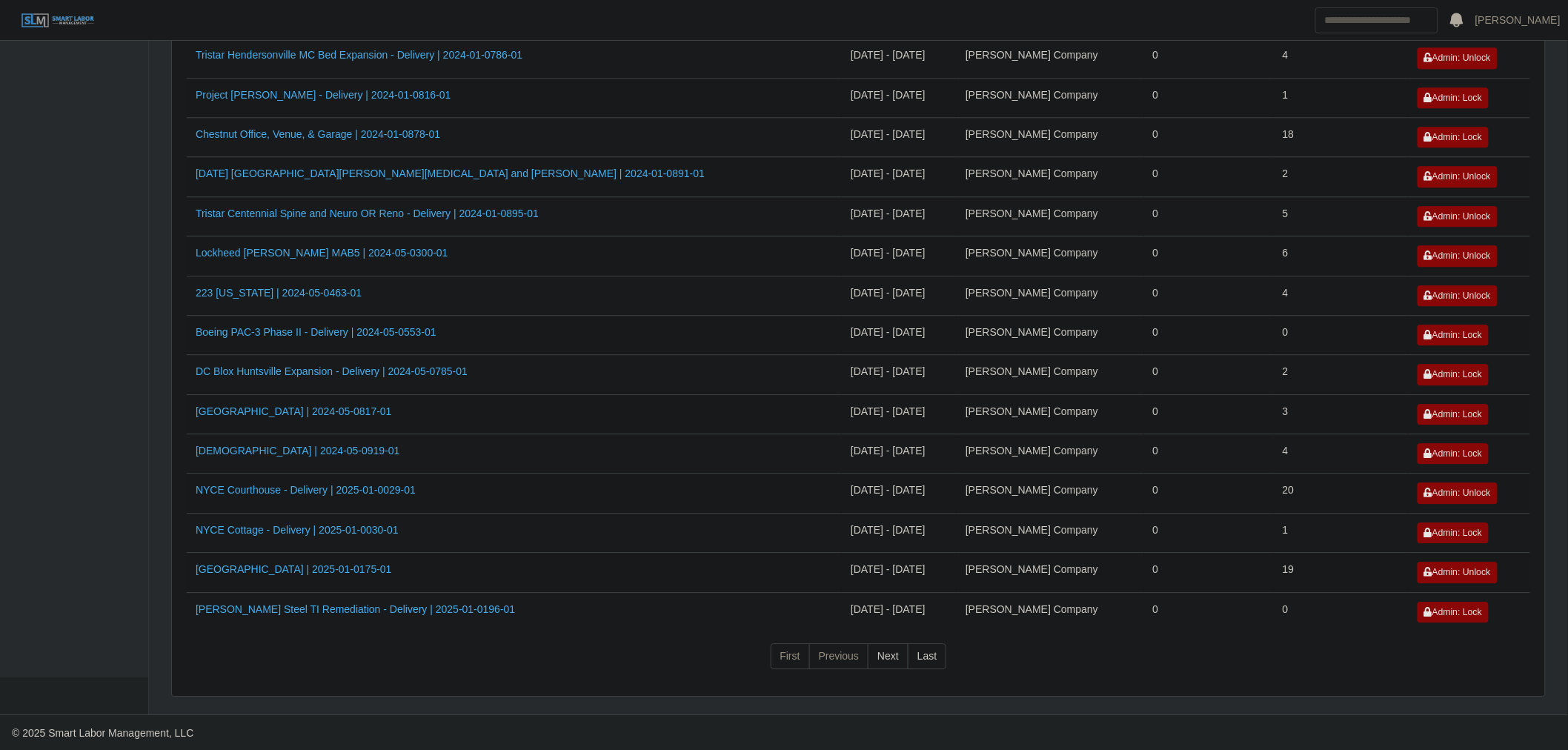
scroll to position [1534, 0]
click at [260, 450] on link "Mt Zion Church | 2024-05-0919-01" at bounding box center [298, 449] width 204 height 12
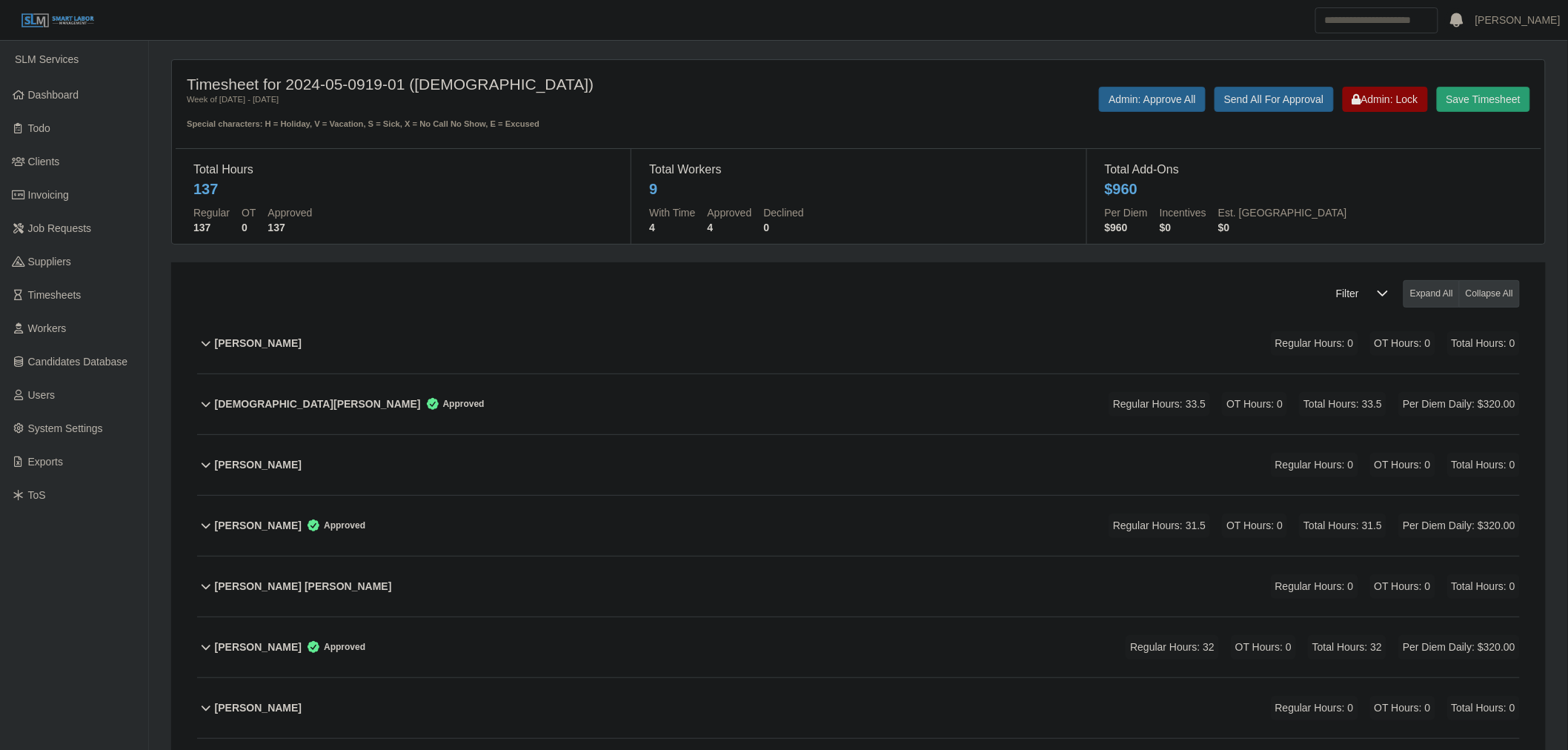
scroll to position [220, 0]
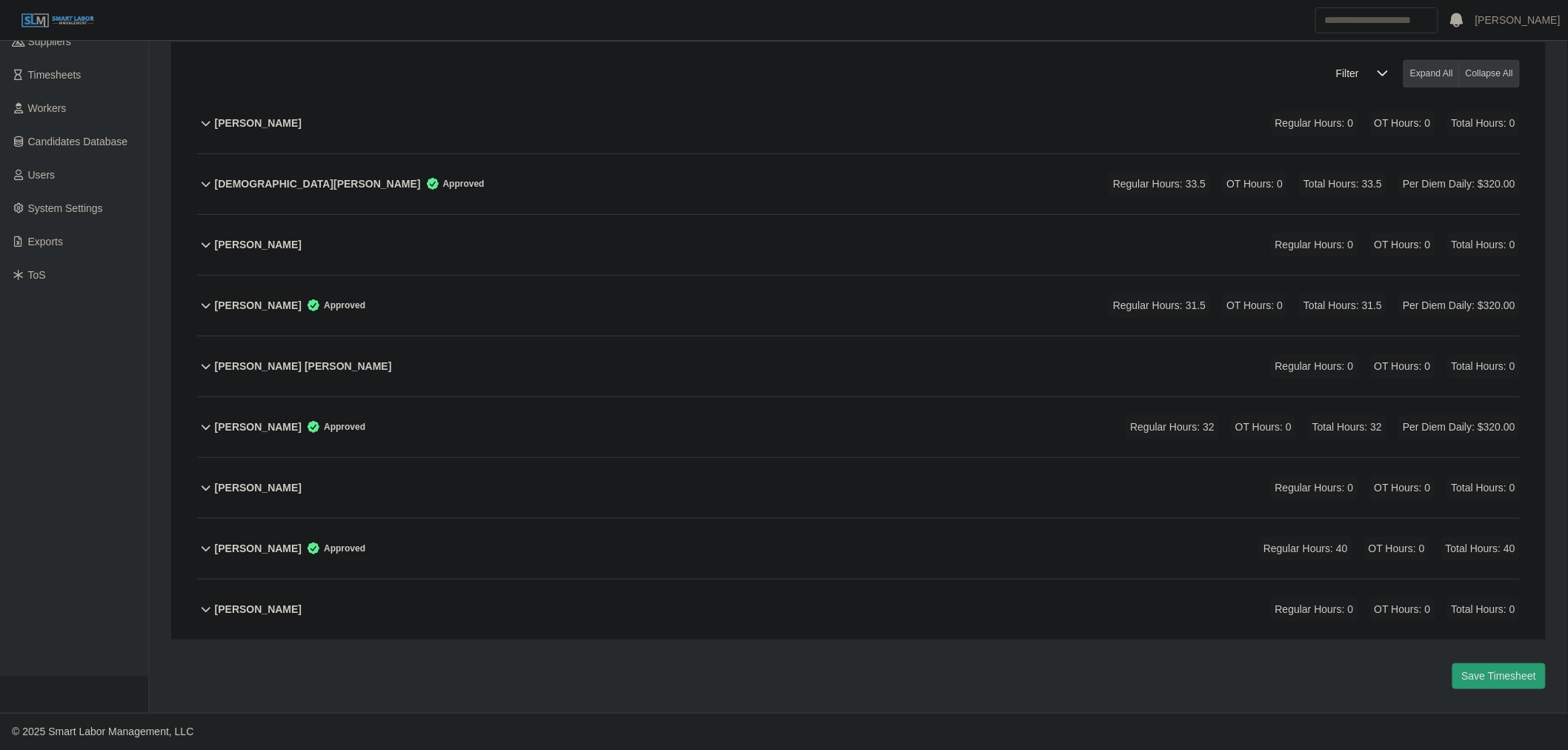
click at [442, 378] on div "[PERSON_NAME] [PERSON_NAME] Regular Hours: 0 OT Hours: 0 Total Hours: 0" at bounding box center [867, 366] width 1304 height 60
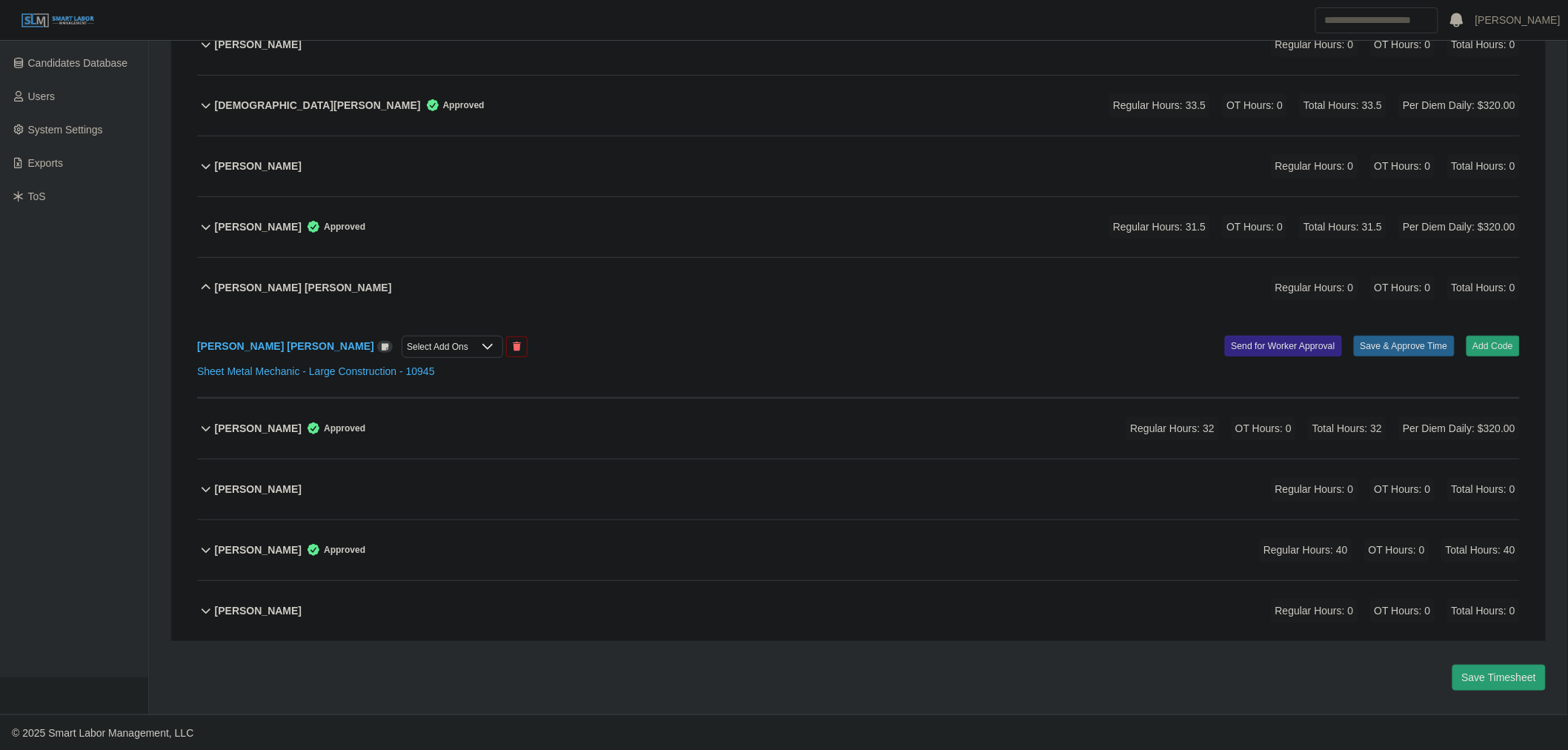
scroll to position [300, 0]
click at [1483, 336] on button "Add Code" at bounding box center [1493, 344] width 54 height 20
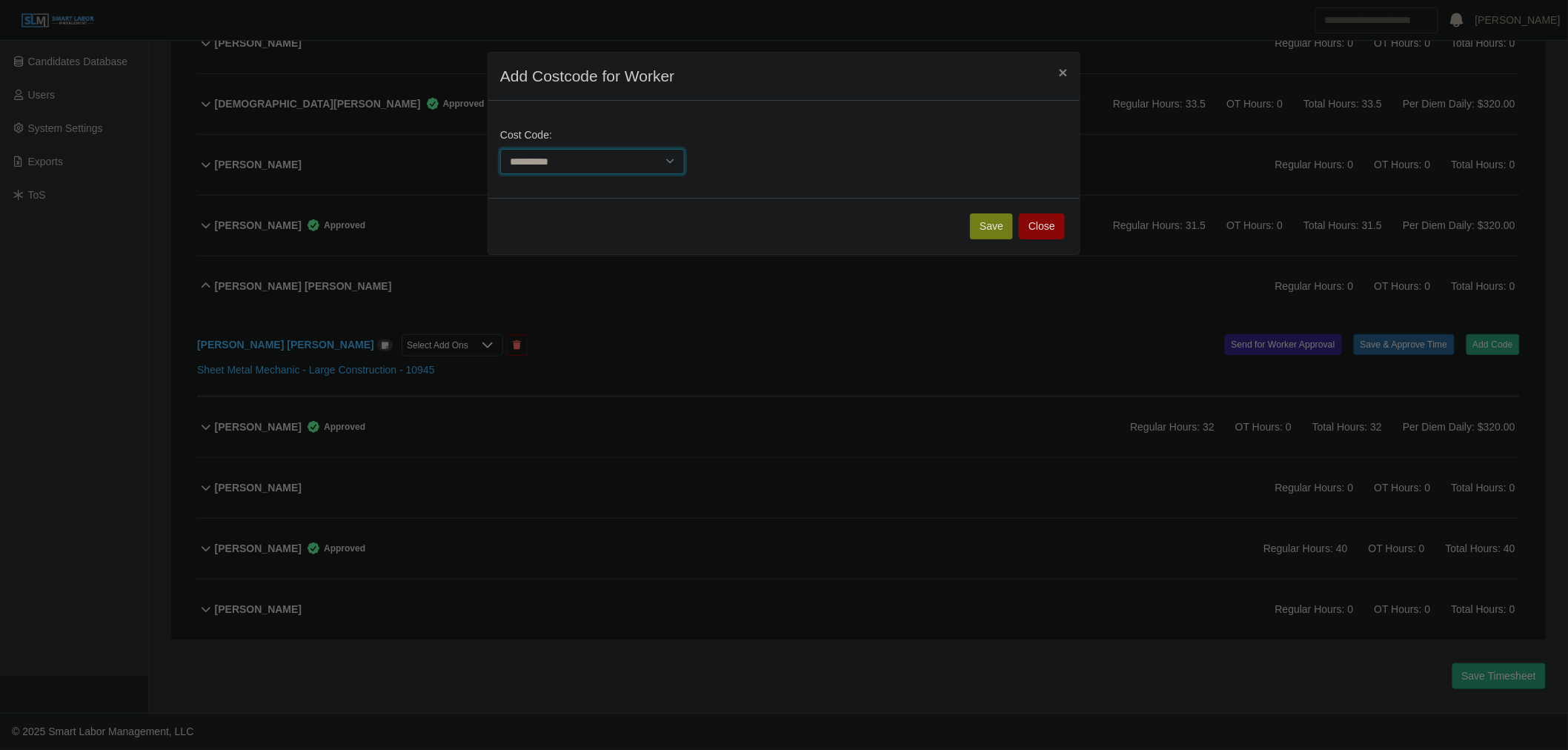
click at [597, 157] on select "**********" at bounding box center [593, 162] width 184 height 26
select select "**********"
click at [500, 149] on select "**********" at bounding box center [593, 162] width 184 height 26
click at [1000, 217] on button "Save" at bounding box center [991, 226] width 43 height 26
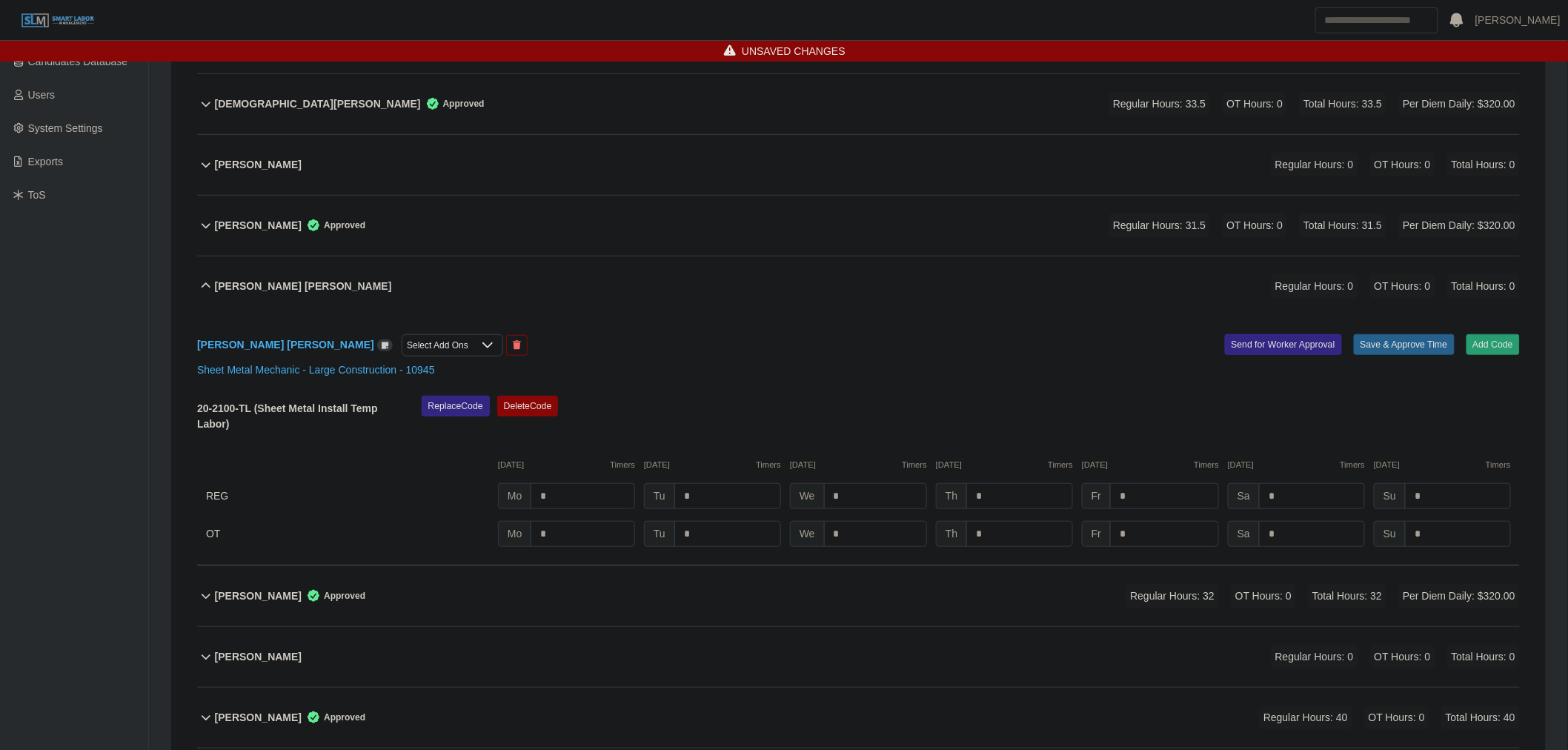
scroll to position [470, 0]
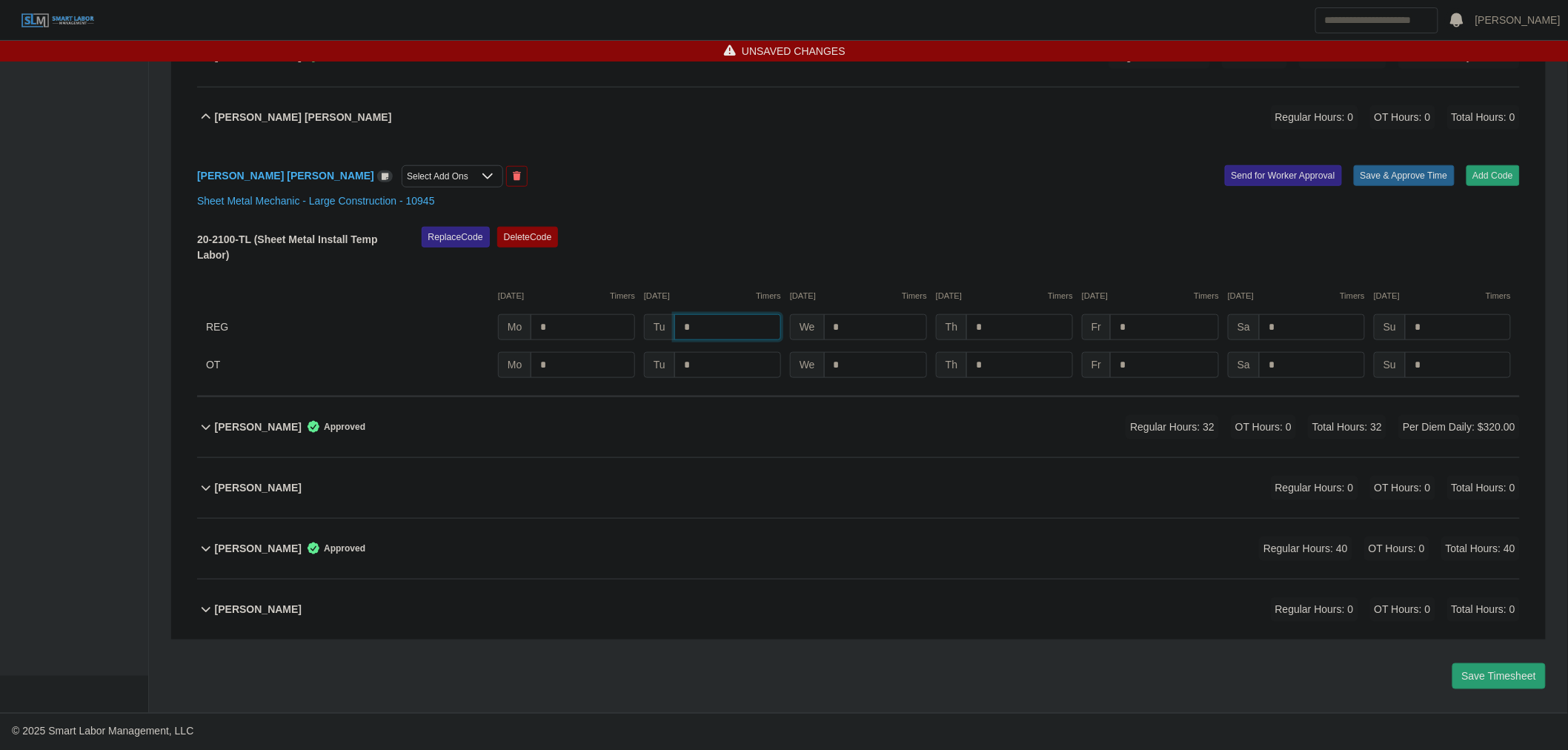
click at [702, 331] on input "*" at bounding box center [727, 327] width 107 height 26
type input "***"
type input "*"
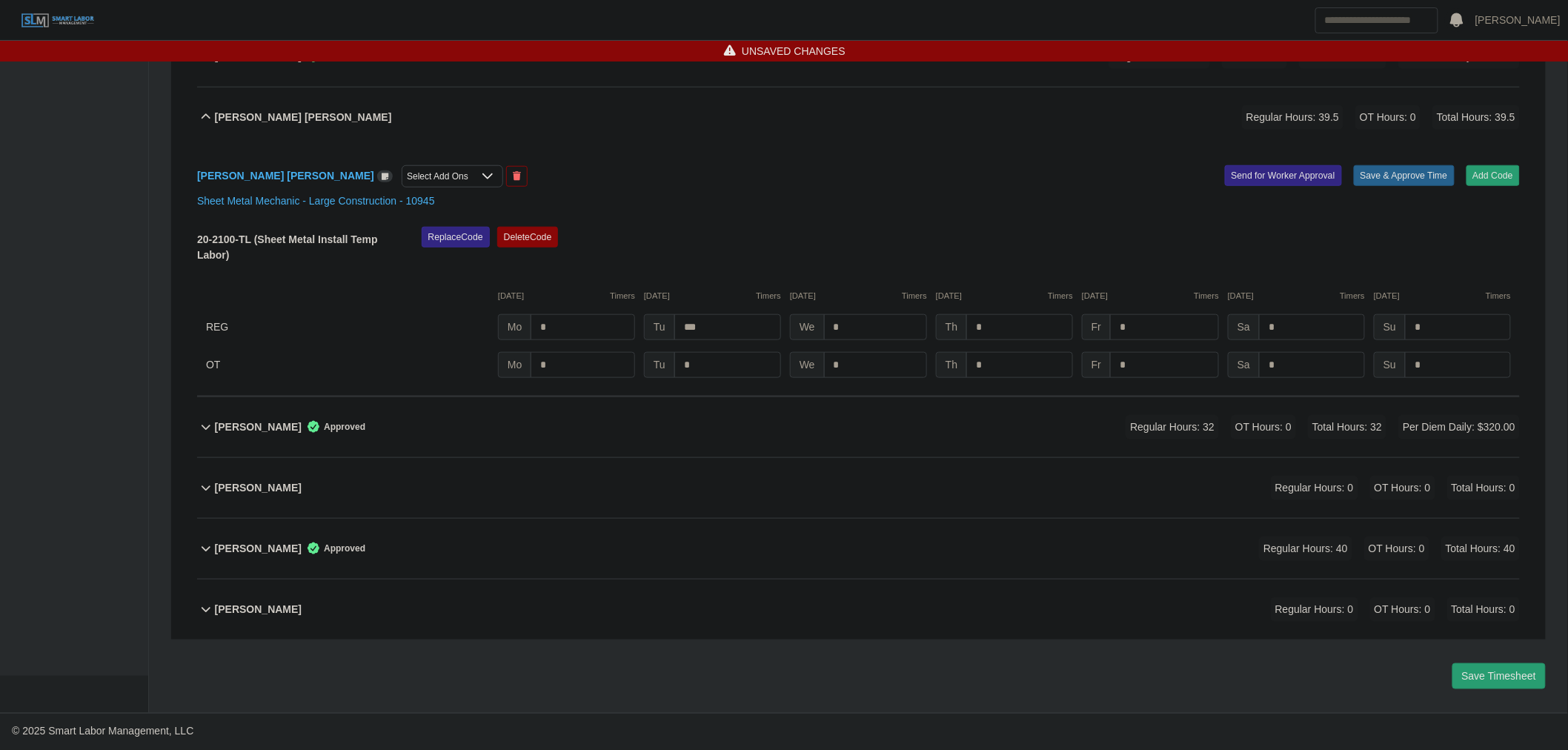
click at [1304, 341] on div "20-2100-TL (Sheet Metal Install Temp Labor) Replace Code Delete Code 08/18/2025…" at bounding box center [858, 302] width 1322 height 151
click at [1304, 334] on input "*" at bounding box center [1312, 327] width 106 height 26
click at [1309, 330] on input "**" at bounding box center [1312, 327] width 106 height 26
click at [1283, 270] on div "Replace Code Delete Code" at bounding box center [971, 249] width 1120 height 45
click at [1295, 322] on input "**" at bounding box center [1312, 327] width 106 height 26
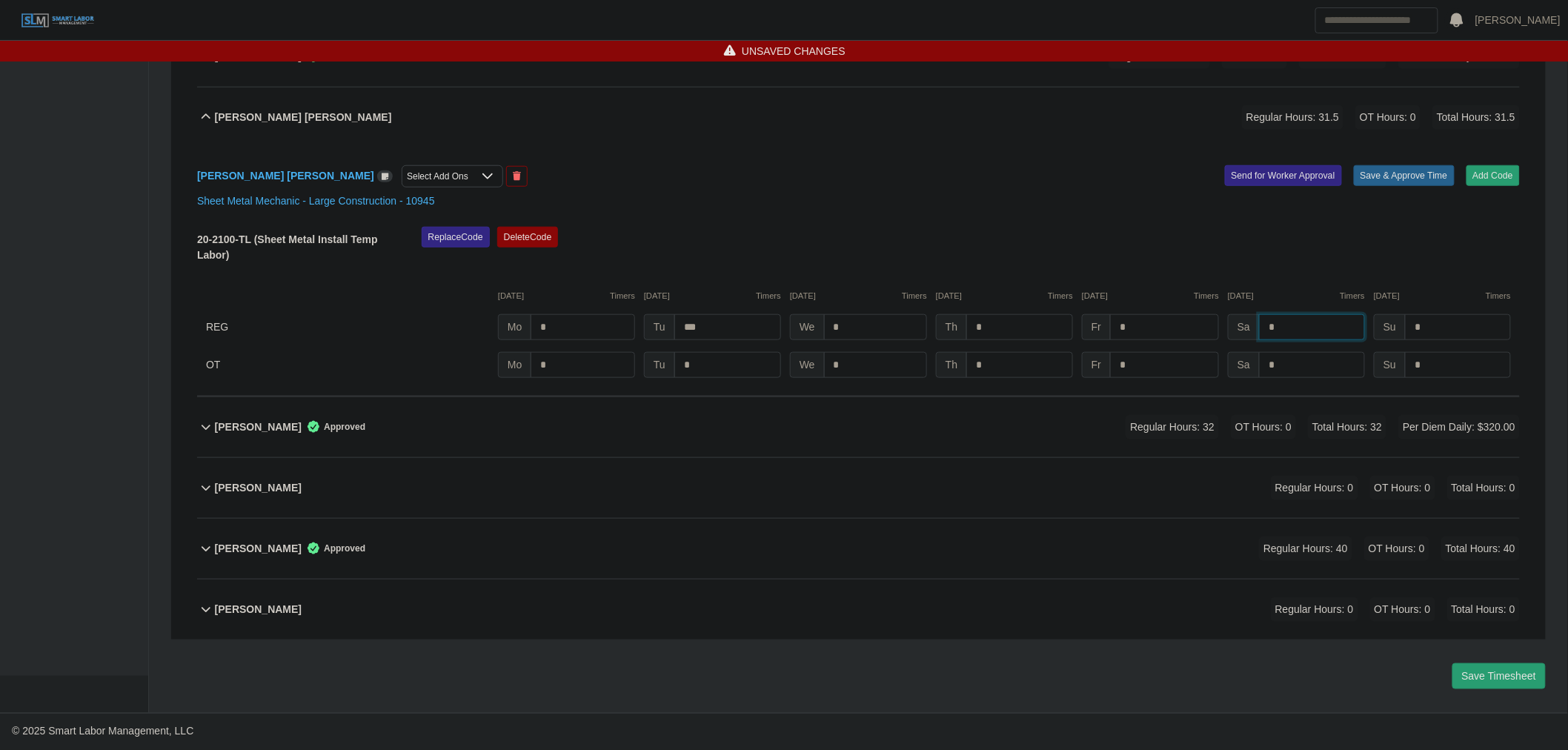
type input "*"
drag, startPoint x: 1393, startPoint y: 241, endPoint x: 1397, endPoint y: 195, distance: 46.2
click at [1394, 238] on div "Replace Code Delete Code" at bounding box center [971, 249] width 1120 height 45
click at [1397, 195] on div "Sheet Metal Mechanic - Large Construction - 10945" at bounding box center [858, 201] width 1344 height 16
click at [1399, 165] on button "Save & Approve Time" at bounding box center [1403, 175] width 100 height 20
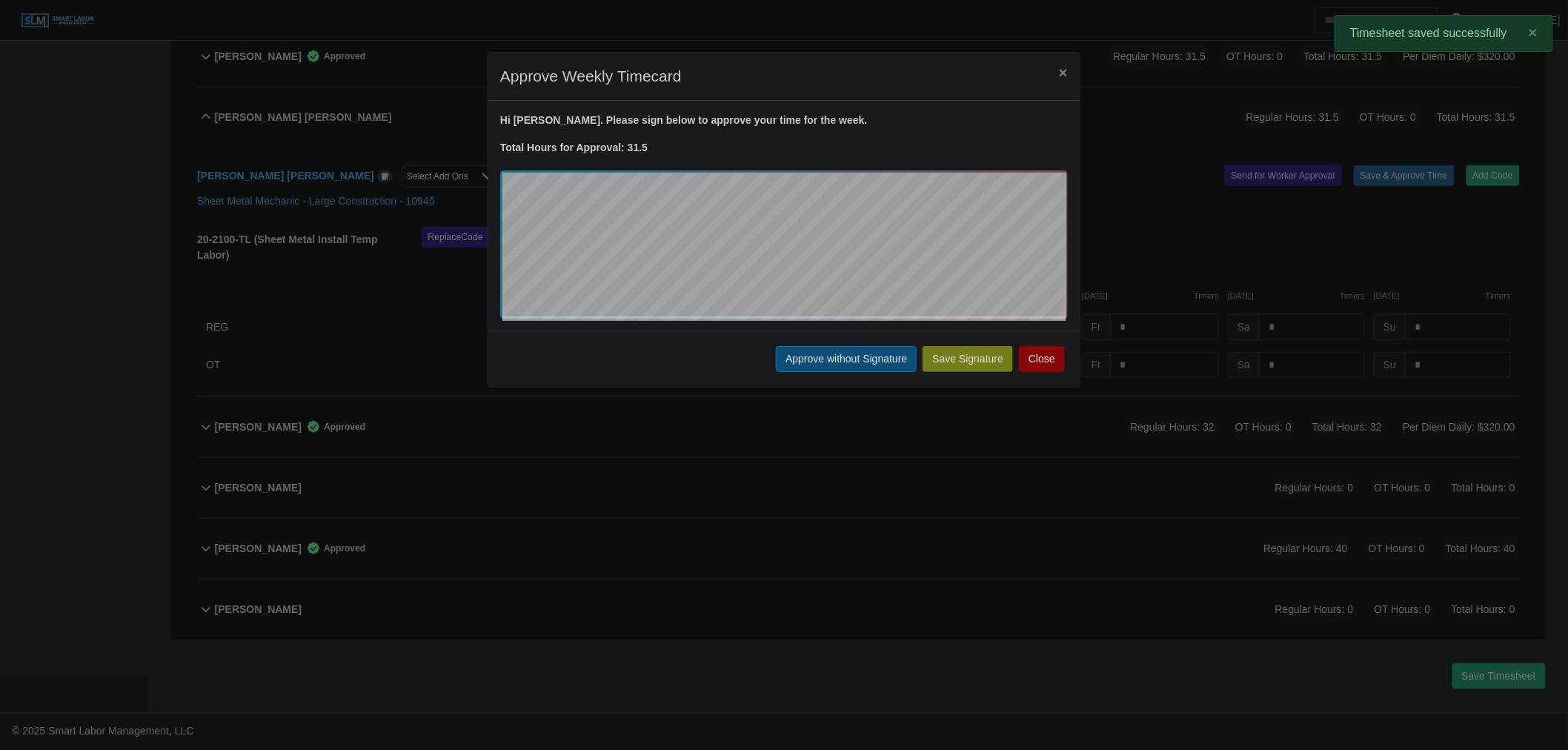
click at [826, 349] on button "Approve without Signature" at bounding box center [846, 359] width 140 height 26
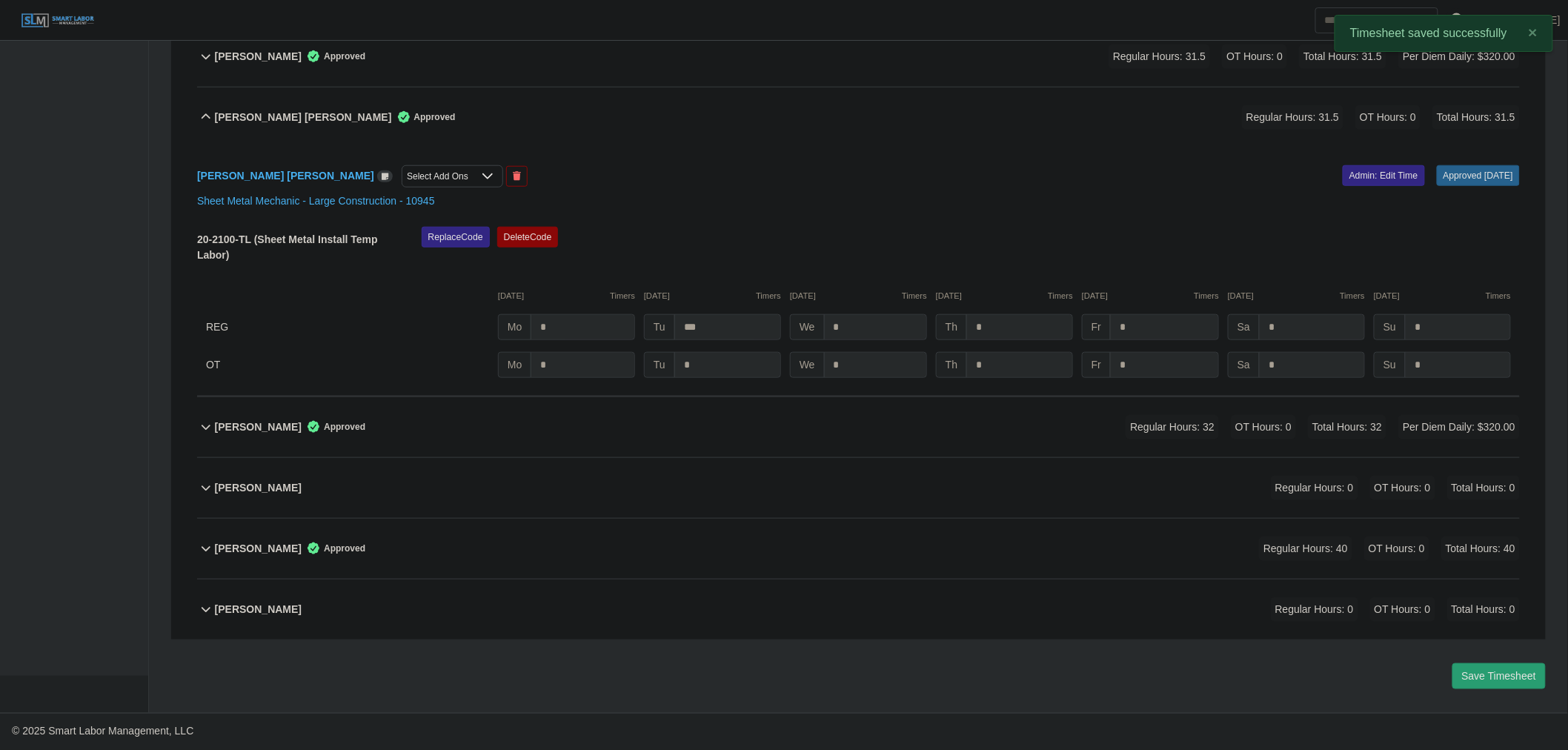
click at [462, 94] on div "John Cruz Torres Approved Regular Hours: 31.5 OT Hours: 0 Total Hours: 31.5" at bounding box center [867, 118] width 1304 height 60
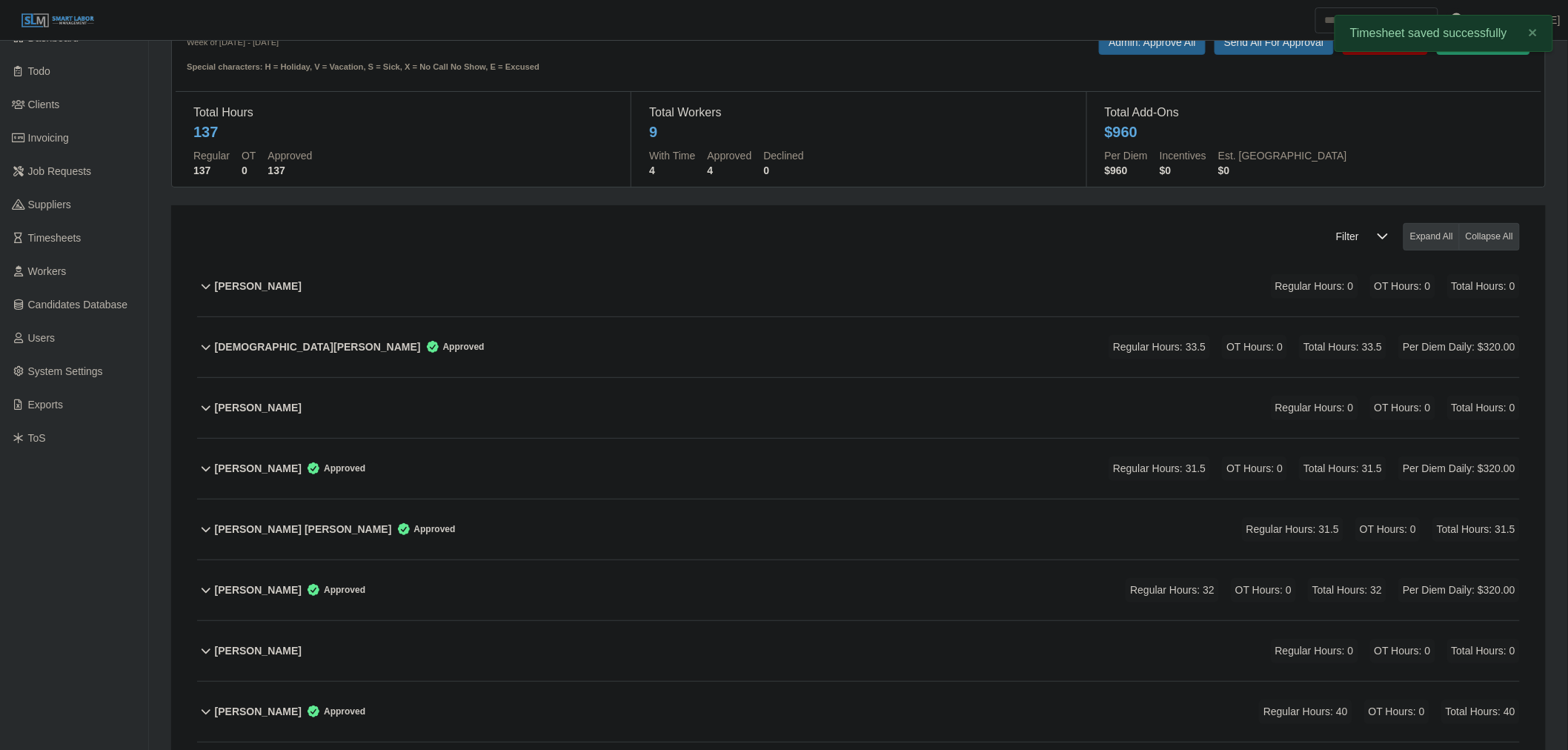
scroll to position [0, 0]
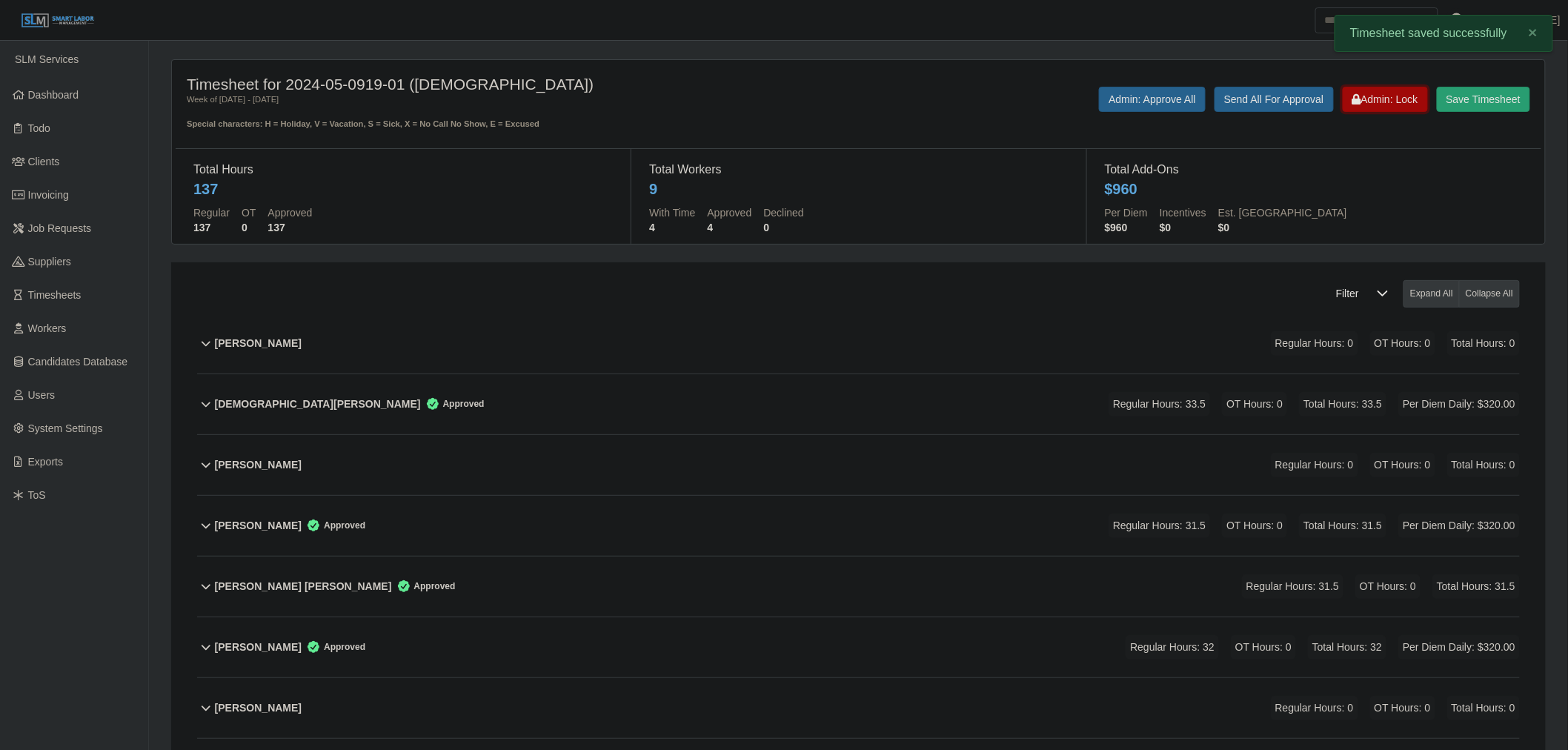
click at [1369, 111] on button "Admin: Lock" at bounding box center [1385, 99] width 85 height 25
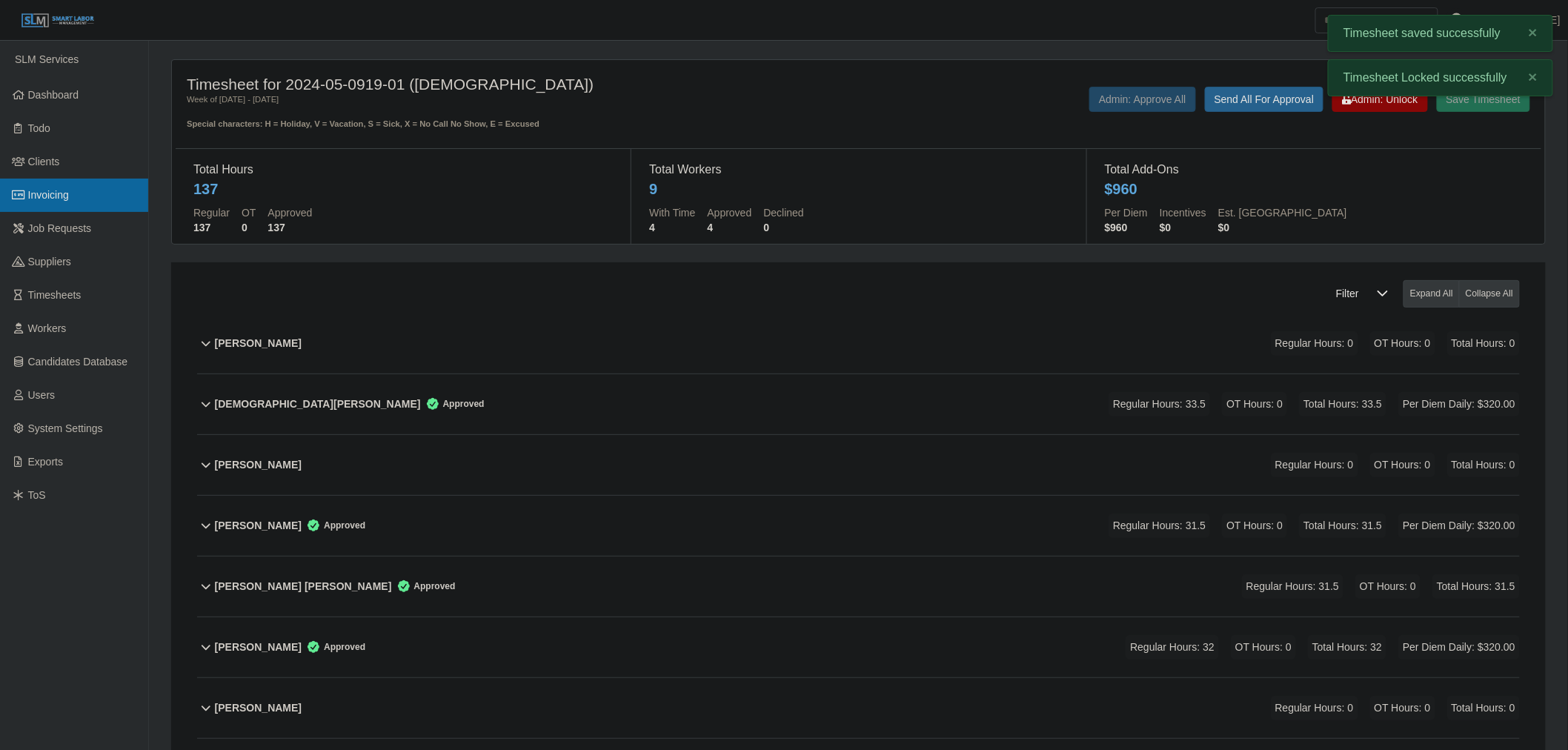
click at [49, 200] on span "Invoicing" at bounding box center [48, 194] width 41 height 12
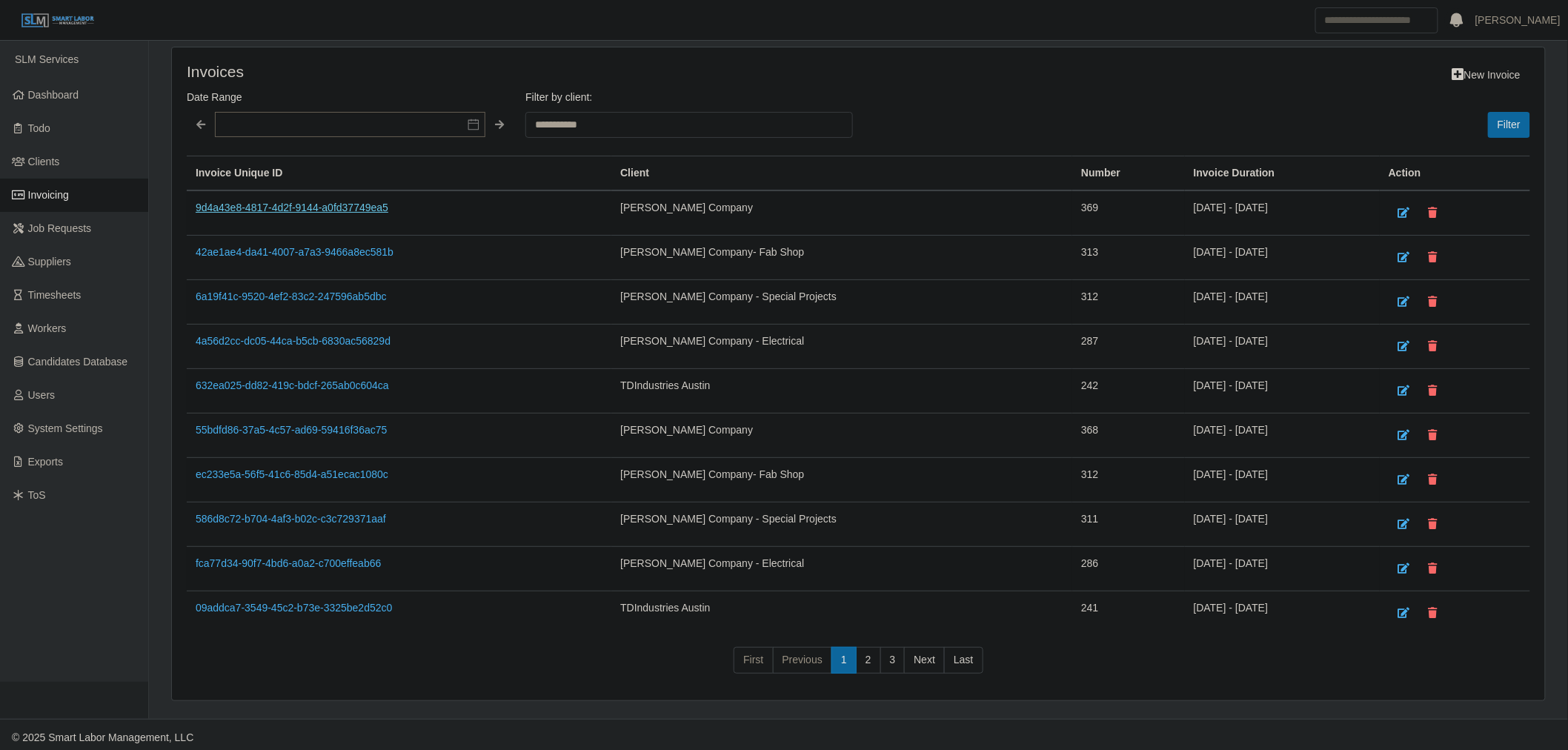
click at [254, 202] on link "9d4a43e8-4817-4d2f-9144-a0fd37749ea5" at bounding box center [292, 207] width 193 height 12
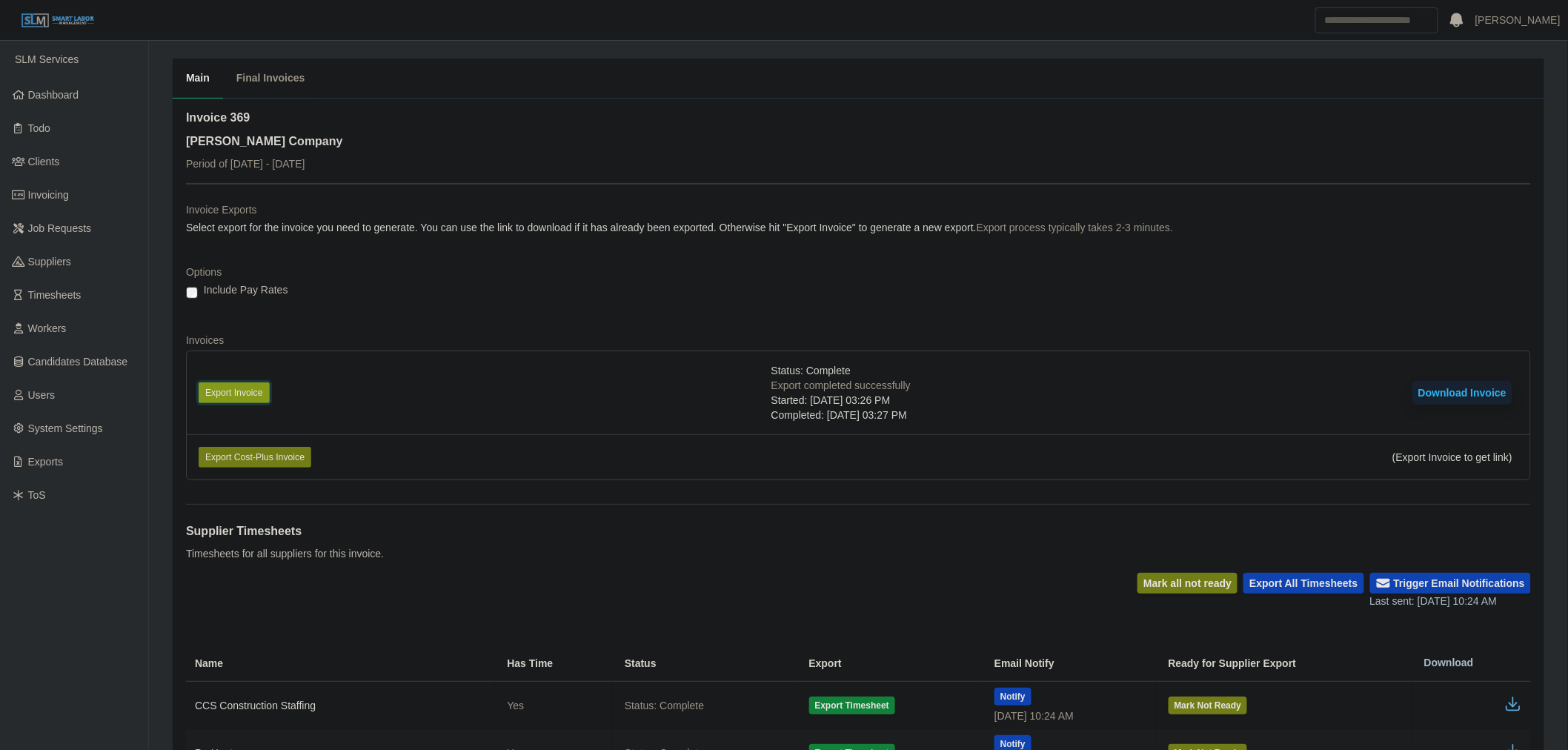
click at [211, 386] on button "Export Invoice" at bounding box center [233, 392] width 71 height 20
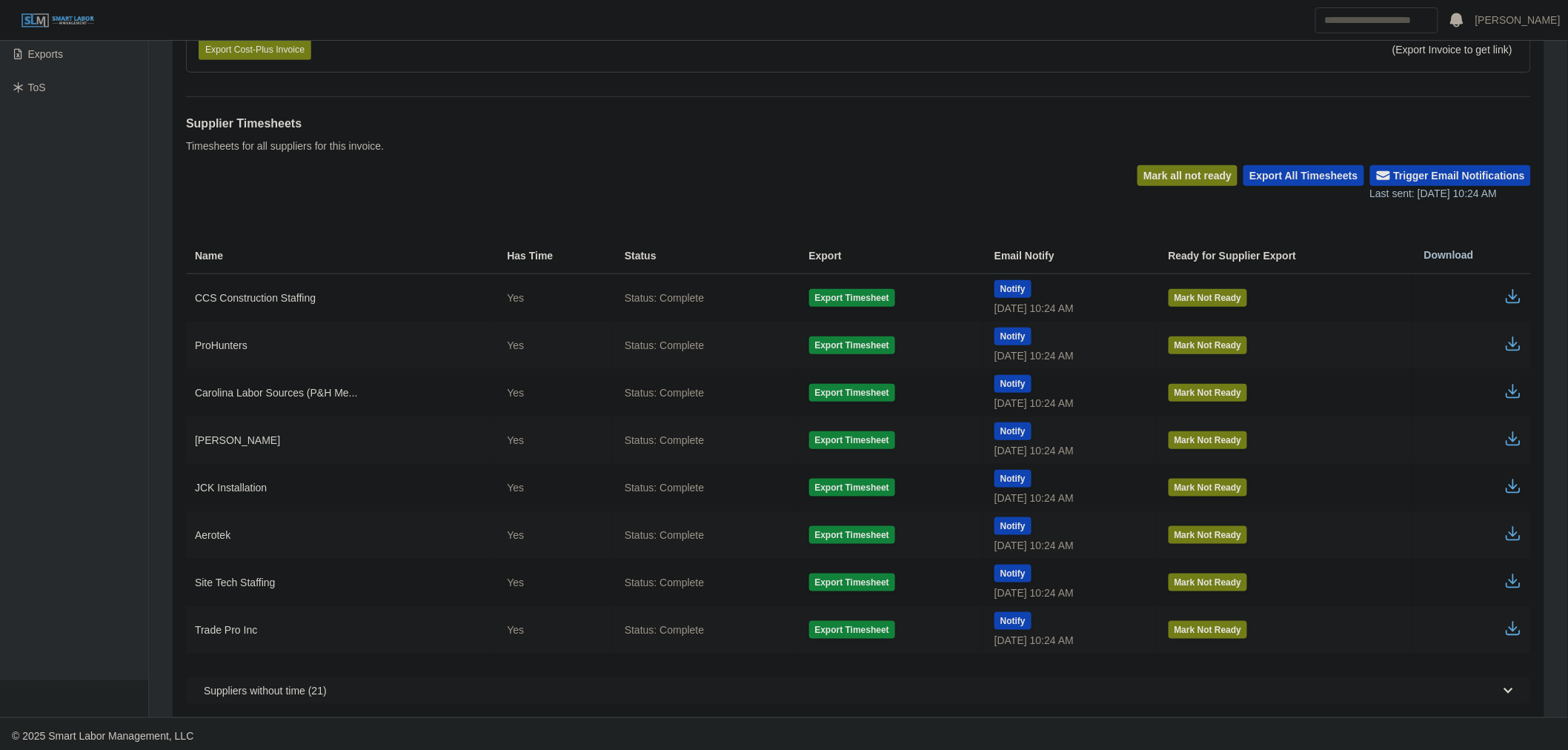
scroll to position [412, 0]
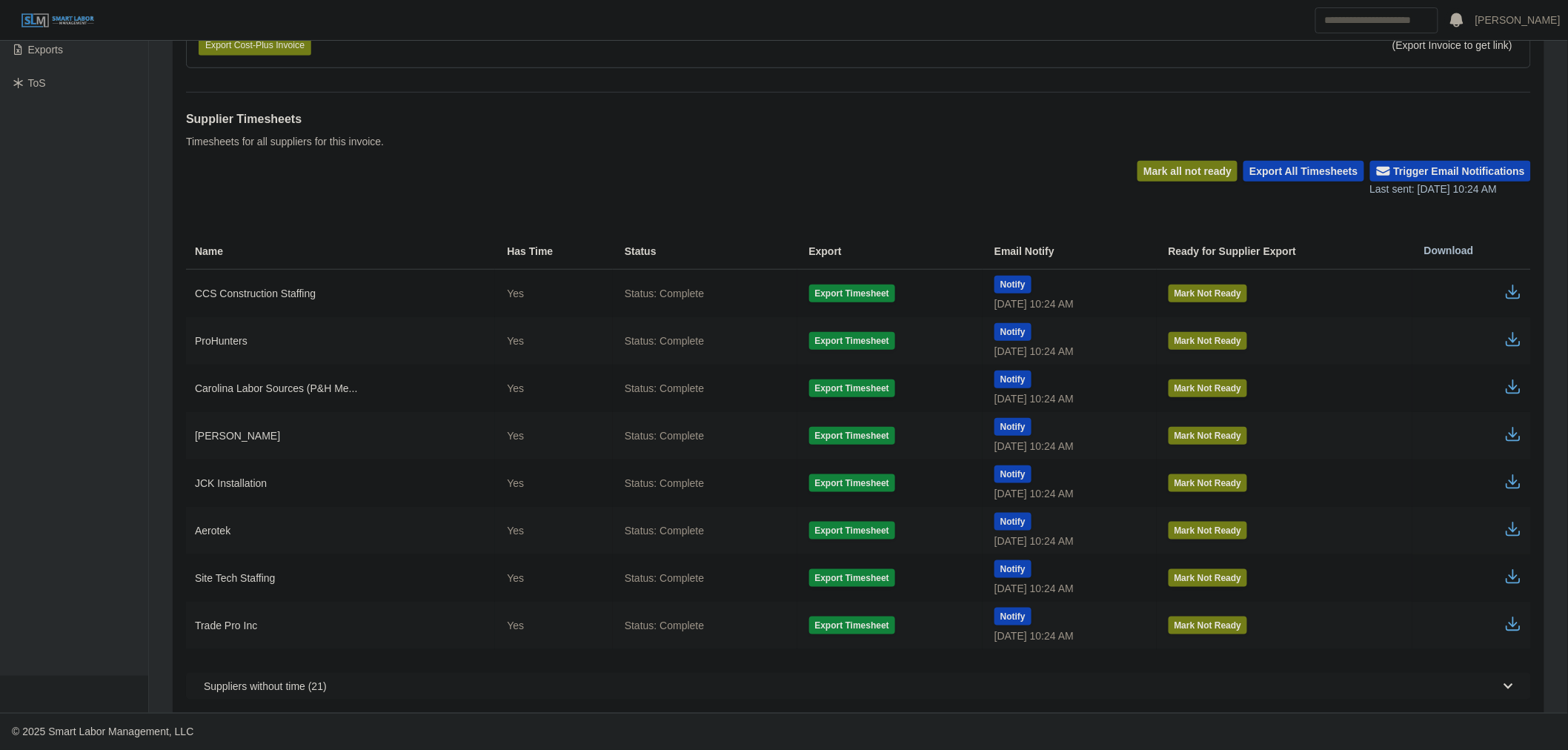
click at [1512, 384] on icon "button" at bounding box center [1513, 387] width 18 height 18
click at [903, 98] on div "Supplier Timesheets Timesheets for all suppliers for this invoice." at bounding box center [858, 126] width 1344 height 69
